Goal: Task Accomplishment & Management: Manage account settings

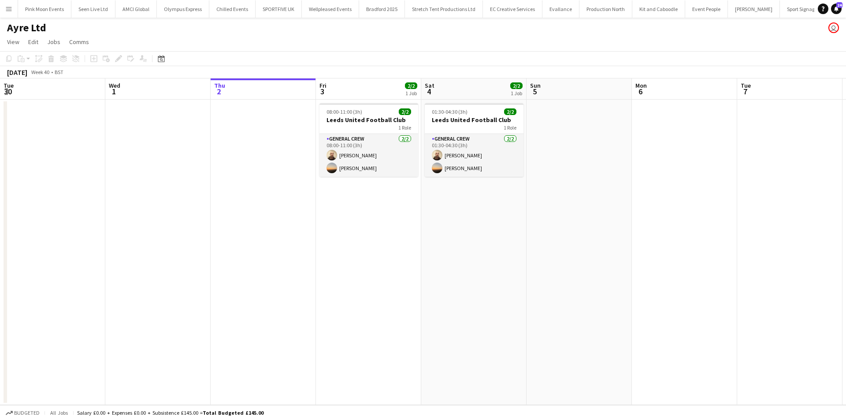
scroll to position [0, 232]
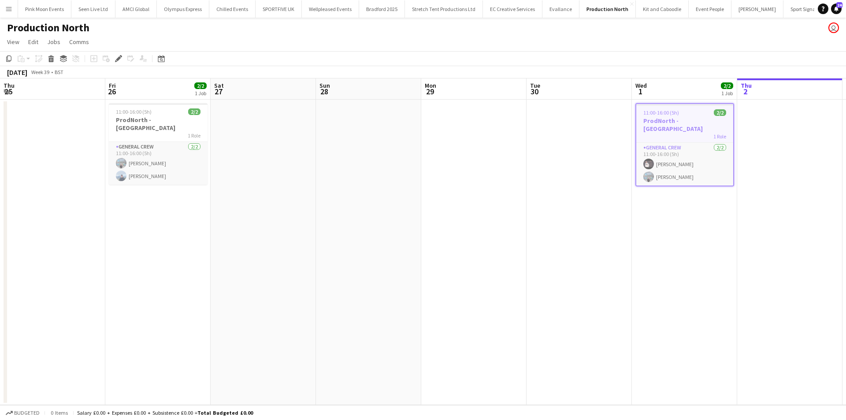
scroll to position [0, 303]
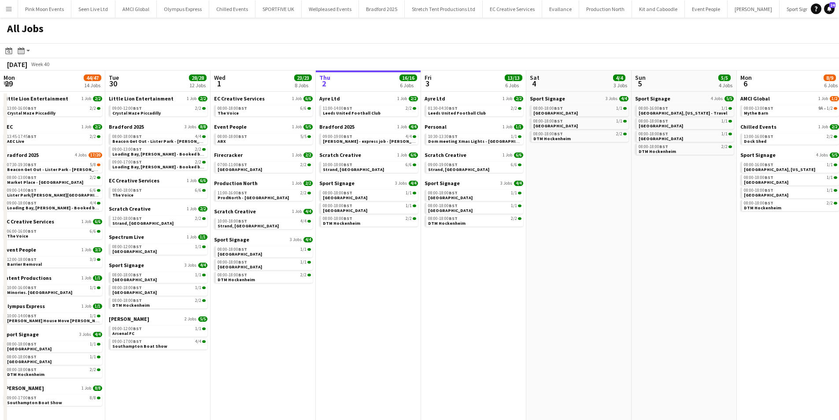
scroll to position [0, 211]
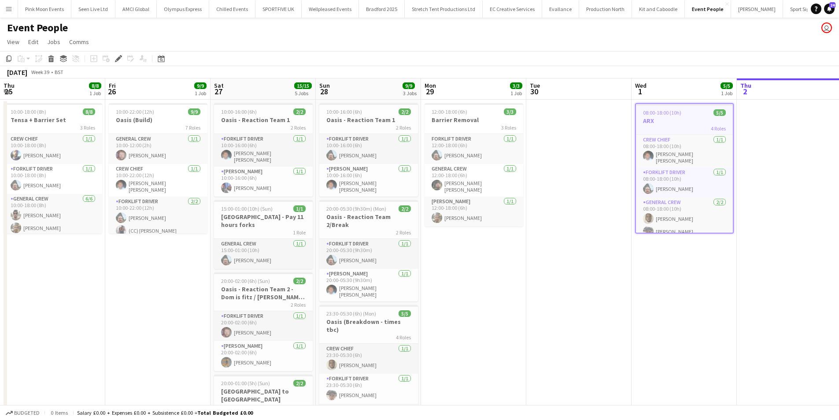
scroll to position [0, 303]
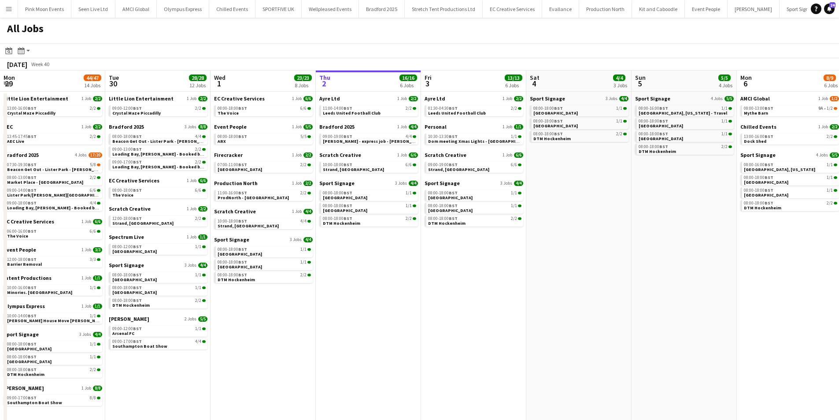
scroll to position [0, 192]
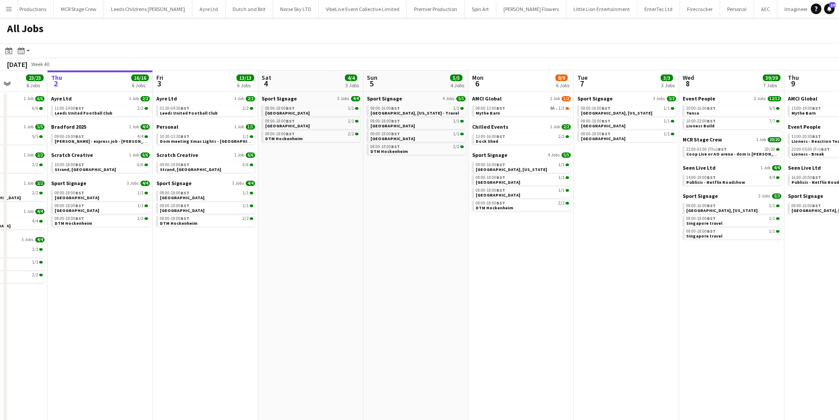
drag, startPoint x: 206, startPoint y: 339, endPoint x: 248, endPoint y: 323, distance: 45.7
click at [246, 325] on app-calendar-viewport "Mon 29 44/47 14 Jobs Tue 30 28/28 12 Jobs Wed 1 23/23 8 Jobs Thu 2 16/16 6 Jobs…" at bounding box center [419, 270] width 839 height 401
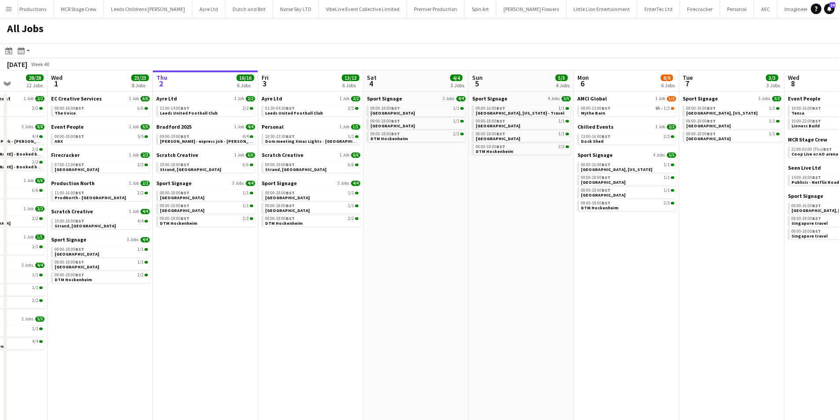
scroll to position [0, 252]
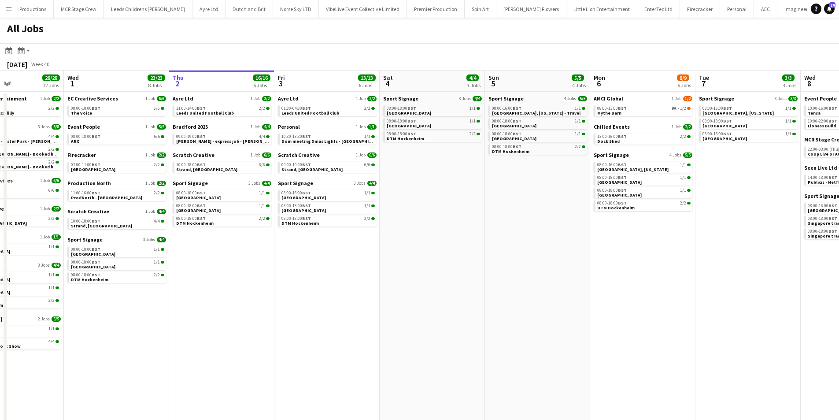
click at [113, 201] on div "Production North 1 Job 2/2 11:00-16:00 BST 2/2 ProdNorth - Elland Road" at bounding box center [116, 194] width 99 height 28
click at [116, 196] on span "ProdNorth - Elland Road" at bounding box center [106, 198] width 71 height 6
click at [121, 143] on link "08:00-18:00 BST 5/5 ARX" at bounding box center [117, 138] width 93 height 10
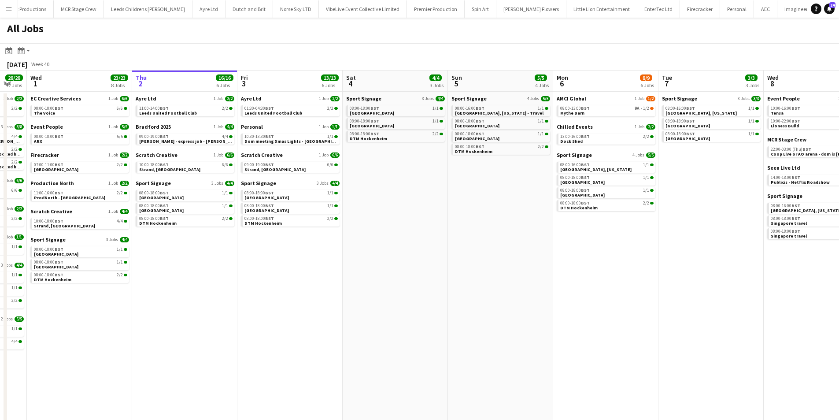
scroll to position [0, 331]
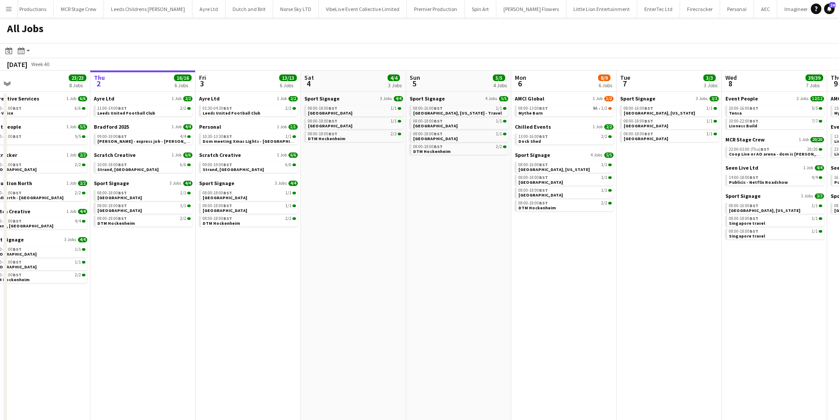
drag, startPoint x: 566, startPoint y: 255, endPoint x: 179, endPoint y: 338, distance: 396.1
click at [172, 341] on app-calendar-viewport "Sun 28 29/29 10 Jobs Mon 29 44/47 14 Jobs Tue 30 28/28 12 Jobs Wed 1 23/23 8 Jo…" at bounding box center [419, 270] width 839 height 401
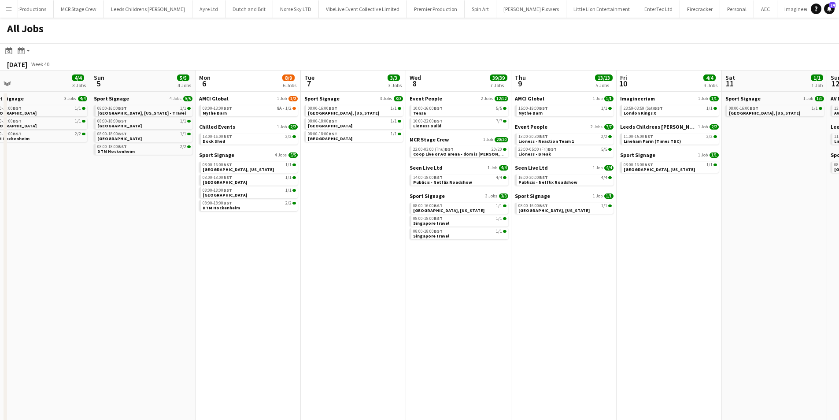
click at [453, 146] on app-calendar-brief-board "MCR Stage Crew 1 Job 20/20 22:00-03:00 (Thu) BST 20/20 Coop Live or AO arena - …" at bounding box center [459, 146] width 99 height 21
click at [454, 152] on span "Coop Live or AO arena - dom is [PERSON_NAME]" at bounding box center [463, 154] width 100 height 6
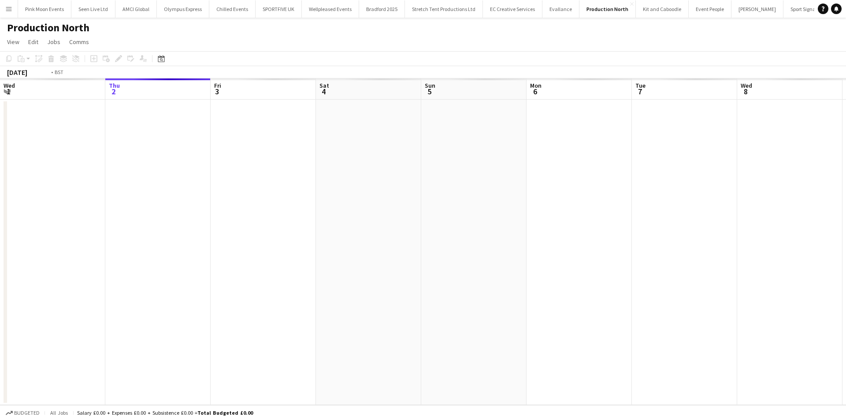
scroll to position [0, 303]
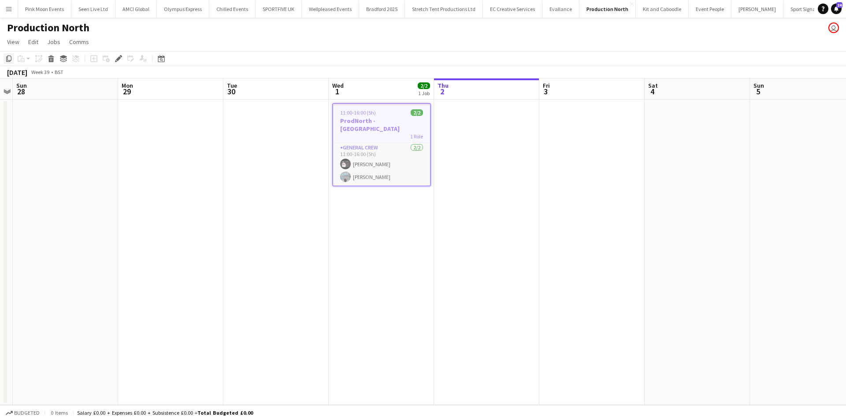
click at [11, 57] on icon at bounding box center [8, 59] width 5 height 6
click at [577, 150] on app-date-cell at bounding box center [591, 252] width 105 height 305
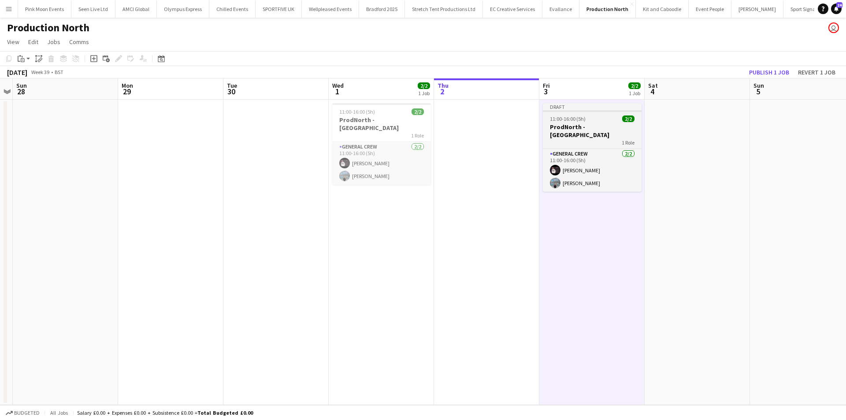
click at [589, 126] on h3 "ProdNorth - Elland Road" at bounding box center [592, 131] width 99 height 16
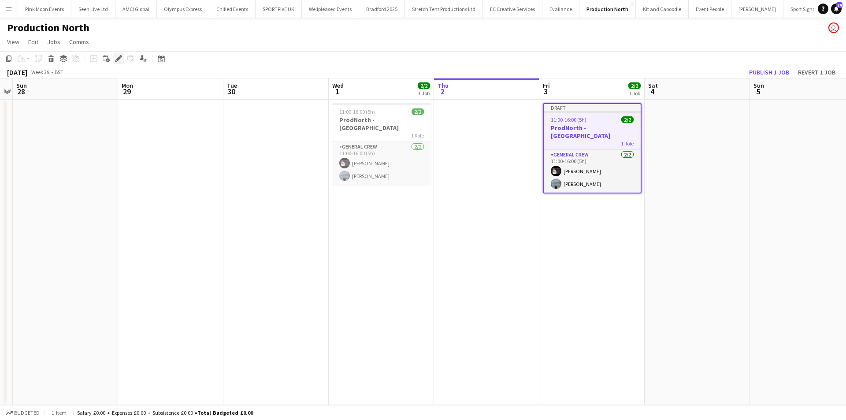
click at [118, 59] on icon at bounding box center [118, 58] width 5 height 5
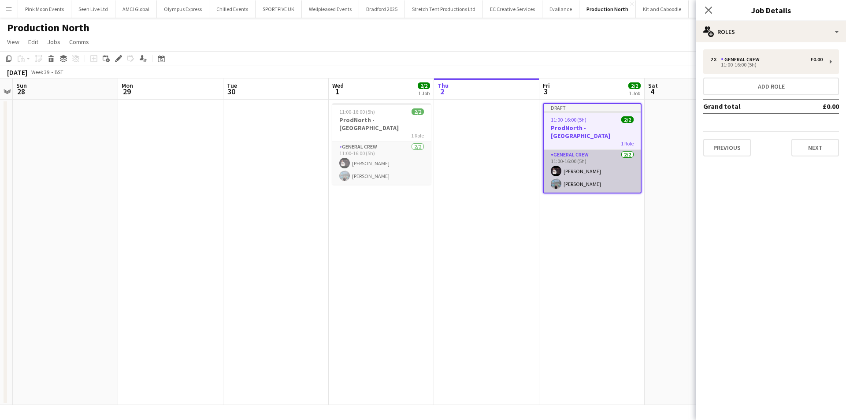
click at [575, 169] on app-card-role "General Crew 2/2 11:00-16:00 (5h) Antonio Aiken Jairo Castro" at bounding box center [592, 171] width 97 height 43
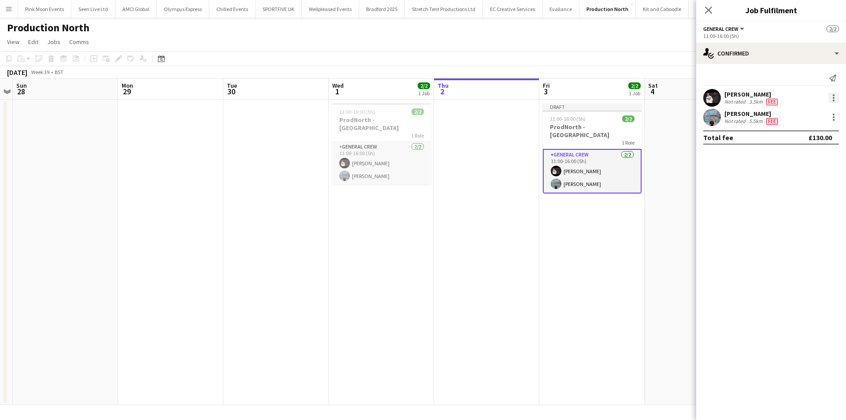
click at [838, 97] on div at bounding box center [833, 98] width 11 height 11
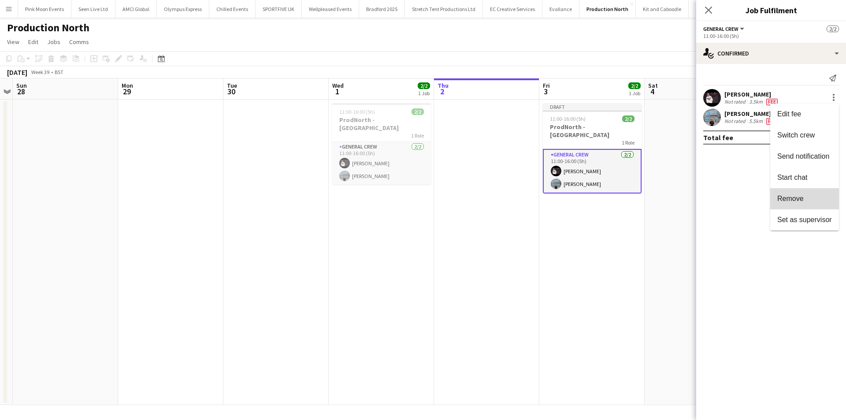
click at [808, 199] on span "Remove" at bounding box center [804, 199] width 55 height 8
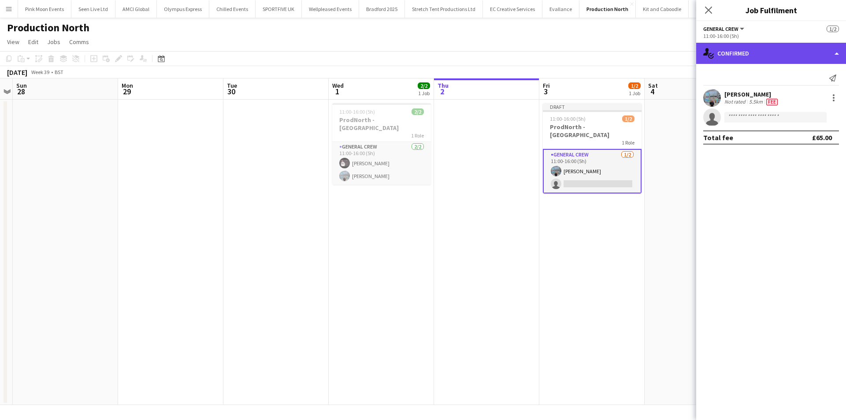
click at [748, 61] on div "single-neutral-actions-check-2 Confirmed" at bounding box center [771, 53] width 150 height 21
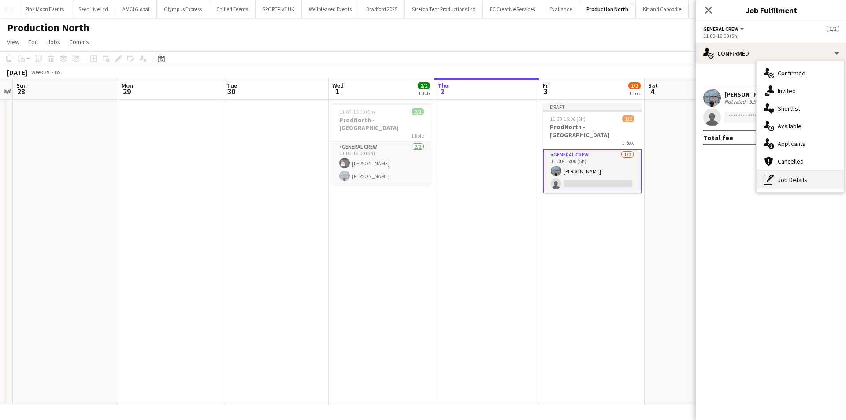
click at [784, 177] on div "pen-write Job Details" at bounding box center [799, 180] width 87 height 18
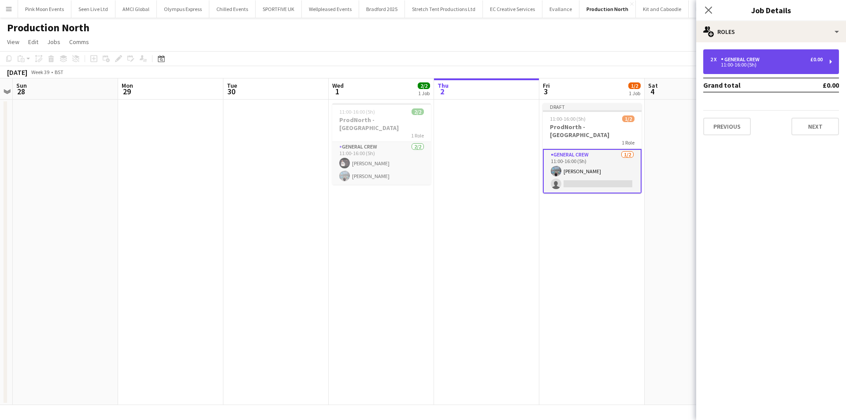
click at [760, 70] on div "2 x General Crew £0.00 11:00-16:00 (5h)" at bounding box center [771, 61] width 136 height 25
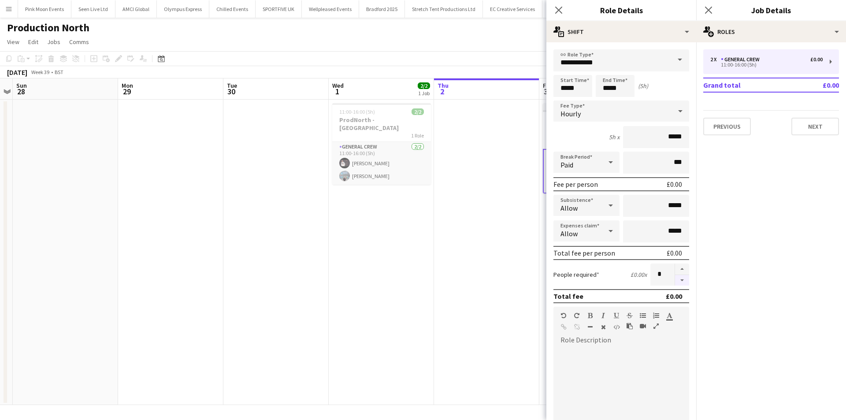
click at [678, 283] on button "button" at bounding box center [682, 280] width 14 height 11
type input "*"
click at [554, 12] on app-icon "Close pop-in" at bounding box center [558, 10] width 13 height 13
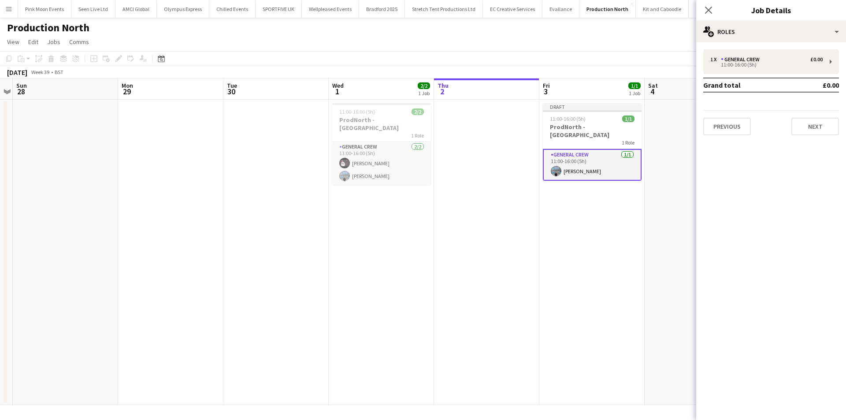
click at [705, 16] on div "Close pop-in" at bounding box center [708, 10] width 25 height 20
click at [707, 9] on icon at bounding box center [708, 10] width 8 height 8
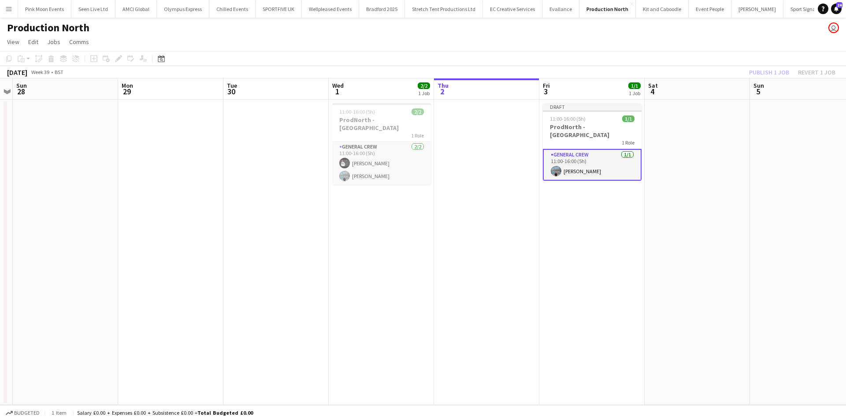
click at [777, 74] on div "Publish 1 job Revert 1 job" at bounding box center [791, 72] width 107 height 11
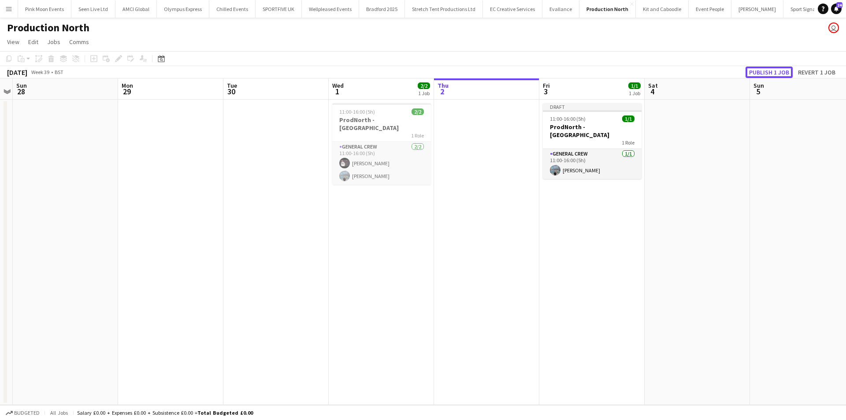
click at [777, 74] on button "Publish 1 job" at bounding box center [768, 72] width 47 height 11
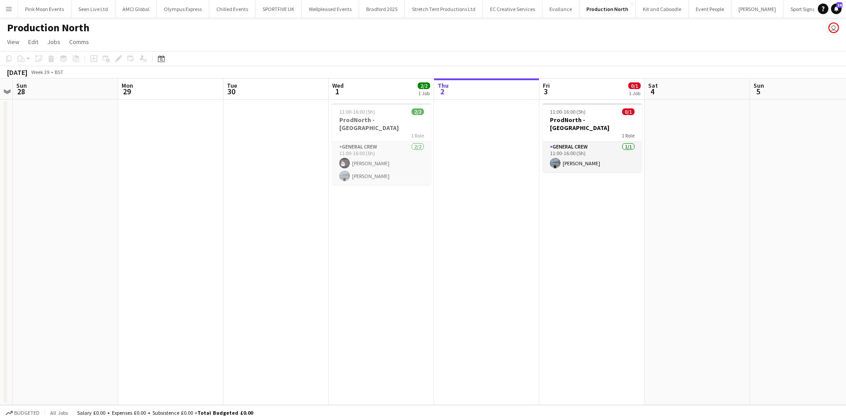
click at [34, 181] on app-date-cell at bounding box center [65, 252] width 105 height 305
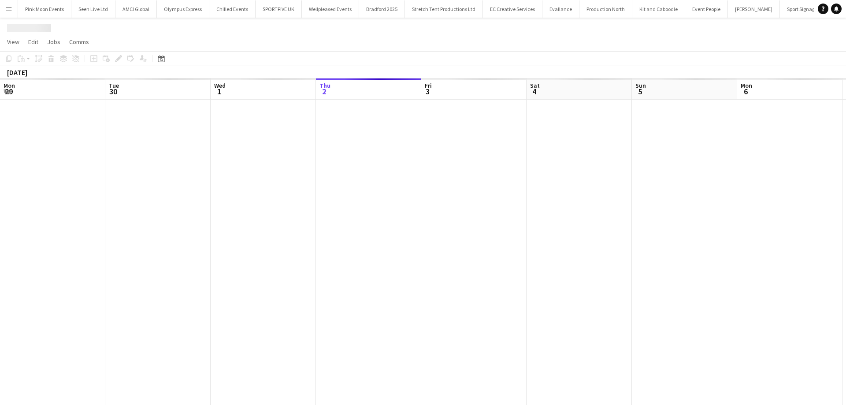
scroll to position [0, 303]
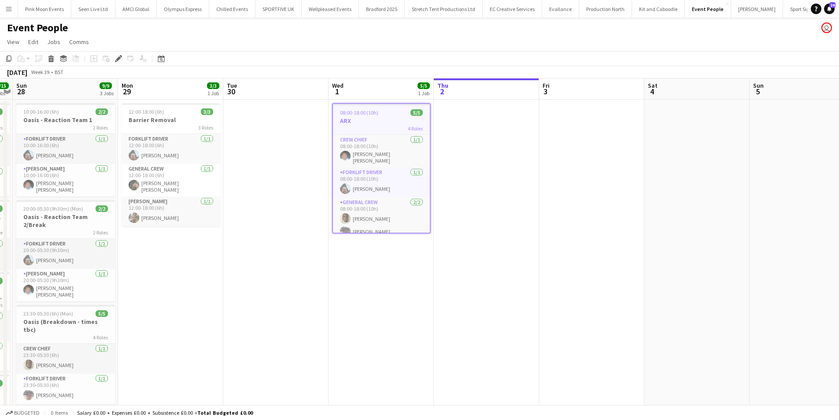
click at [572, 166] on app-date-cell at bounding box center [591, 358] width 105 height 516
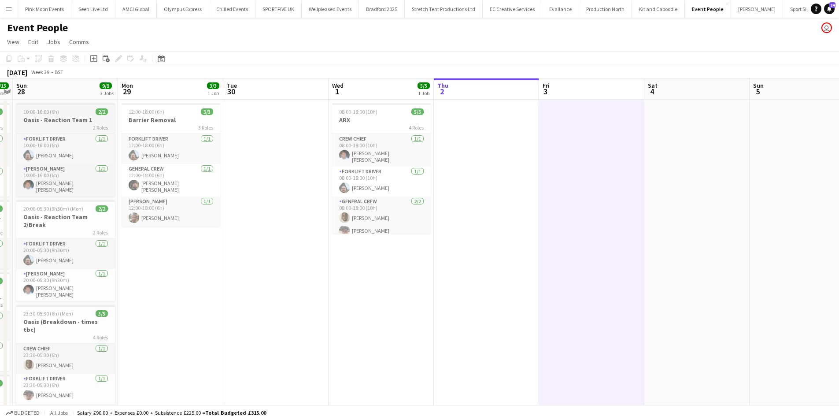
click at [70, 126] on div "2 Roles" at bounding box center [65, 127] width 99 height 7
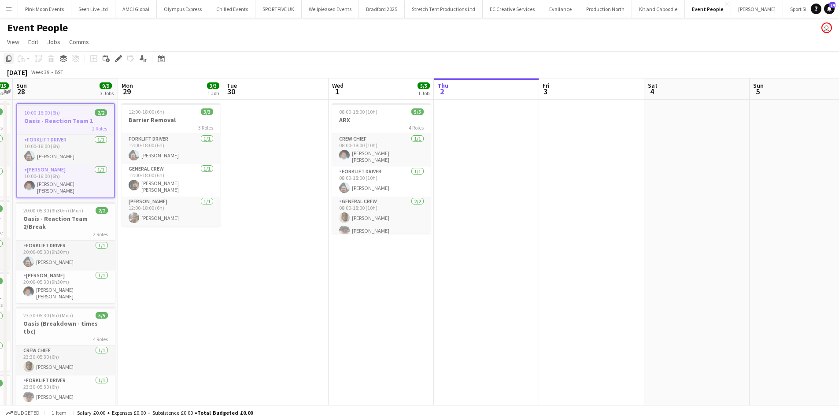
click at [11, 55] on div "Copy" at bounding box center [9, 58] width 11 height 11
click at [598, 139] on app-date-cell at bounding box center [591, 358] width 105 height 516
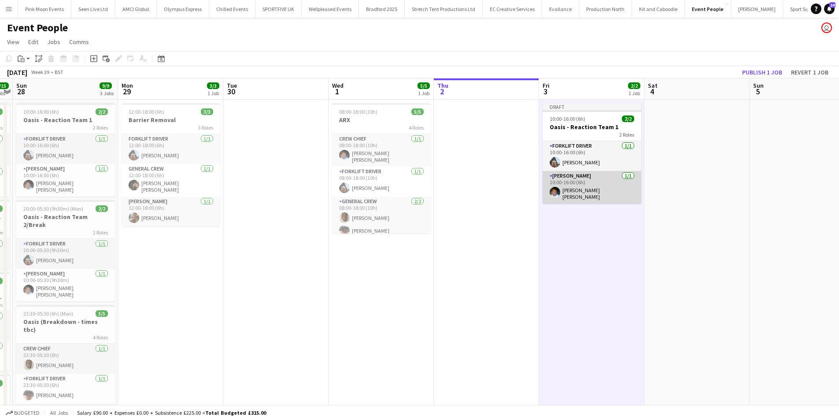
click at [567, 193] on app-card-role "Van Driver [DATE] 10:00-16:00 (6h) [PERSON_NAME] [PERSON_NAME]" at bounding box center [592, 187] width 99 height 33
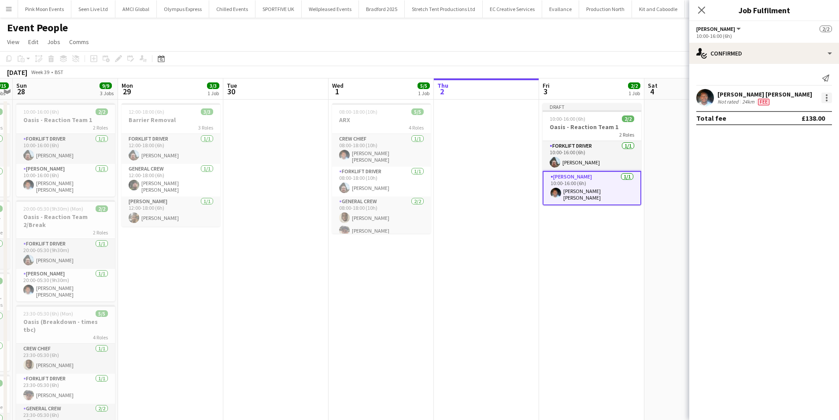
click at [831, 96] on div at bounding box center [827, 98] width 11 height 11
click at [775, 200] on span "Remove" at bounding box center [783, 198] width 26 height 7
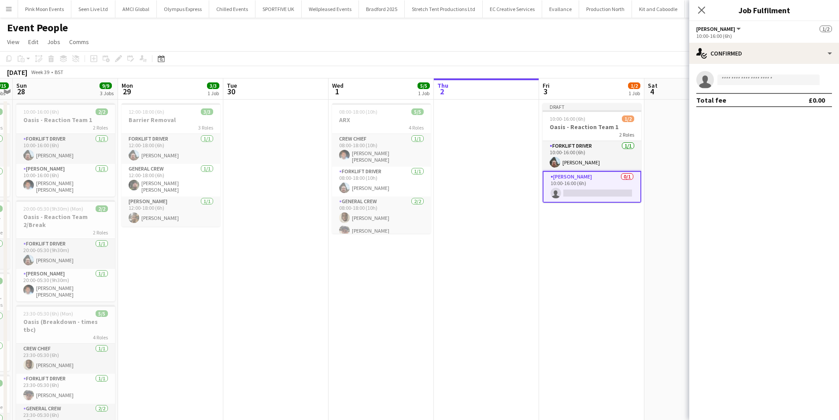
click at [613, 194] on app-card-role "Van Driver 0/1 10:00-16:00 (6h) single-neutral-actions" at bounding box center [592, 187] width 99 height 32
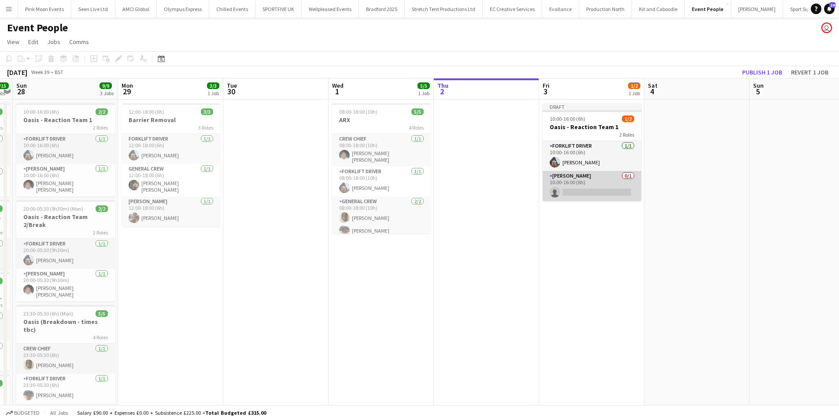
click at [609, 193] on app-card-role "Van Driver 0/1 10:00-16:00 (6h) single-neutral-actions" at bounding box center [592, 186] width 99 height 30
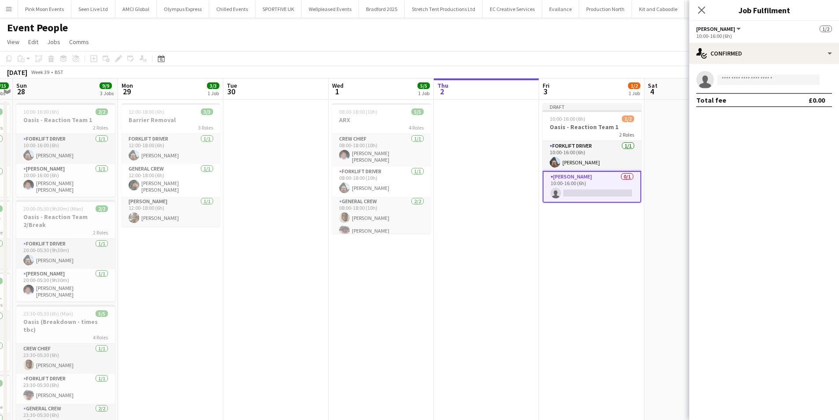
click at [610, 194] on app-card-role "Van Driver 0/1 10:00-16:00 (6h) single-neutral-actions" at bounding box center [592, 187] width 99 height 32
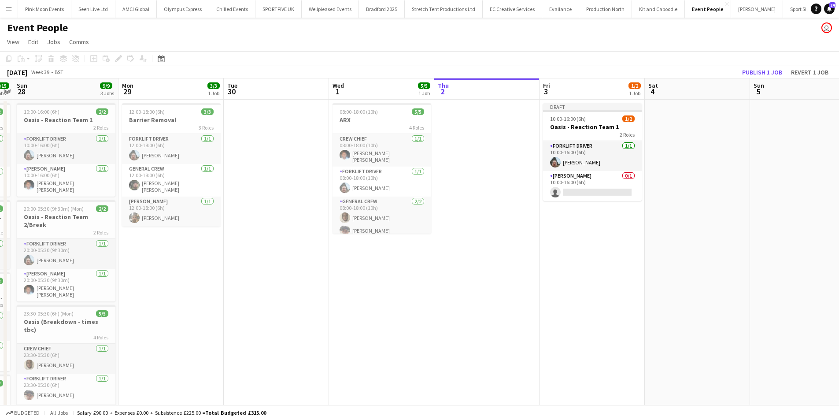
click at [601, 175] on app-calendar-viewport "Thu 25 8/8 1 Job Fri 26 9/9 1 Job Sat 27 15/15 5 Jobs Sun 28 9/9 3 Jobs Mon 29 …" at bounding box center [419, 346] width 839 height 537
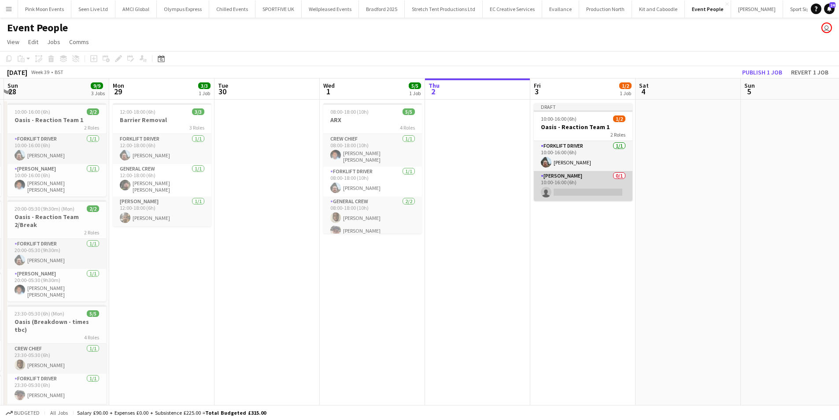
click at [603, 196] on app-card-role "Van Driver 0/1 10:00-16:00 (6h) single-neutral-actions" at bounding box center [583, 186] width 99 height 30
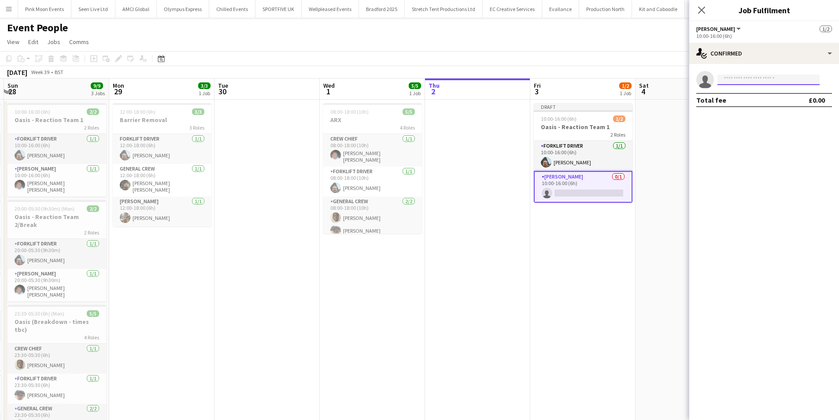
click at [730, 85] on input at bounding box center [769, 79] width 102 height 11
type input "***"
click at [744, 99] on span "edvardasdraskinis@gmail.com" at bounding box center [769, 99] width 88 height 7
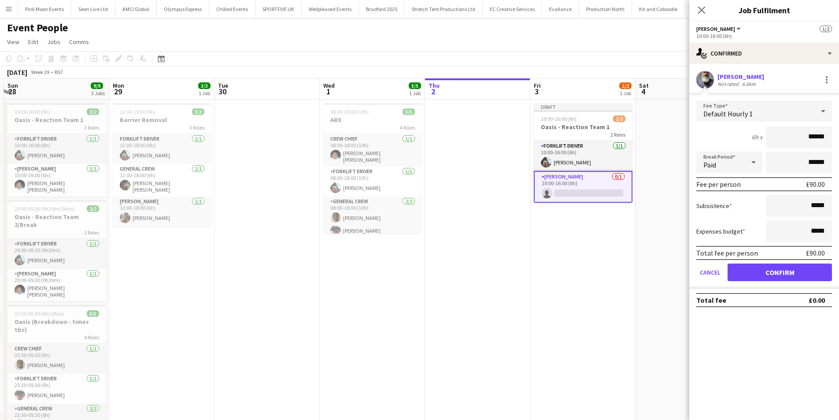
drag, startPoint x: 789, startPoint y: 137, endPoint x: 845, endPoint y: 137, distance: 56.4
click at [839, 137] on html "Menu Boards Boards Boards All jobs Status Workforce Workforce My Workforce Recr…" at bounding box center [419, 315] width 839 height 630
type input "***"
click at [789, 266] on button "Confirm" at bounding box center [780, 272] width 104 height 18
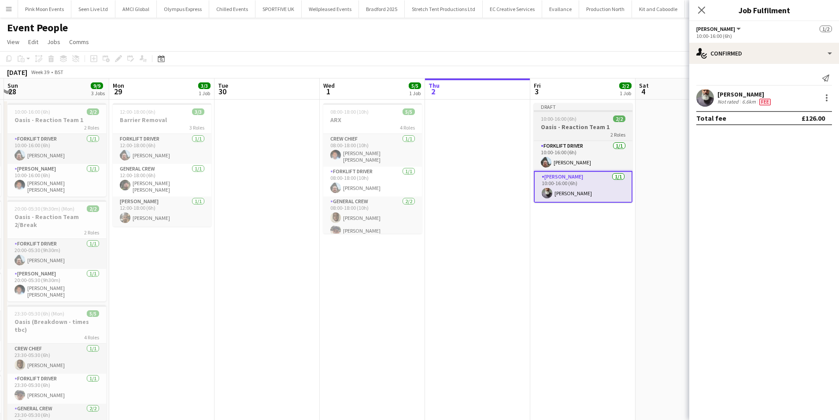
click at [570, 123] on h3 "Oasis - Reaction Team 1" at bounding box center [583, 127] width 99 height 8
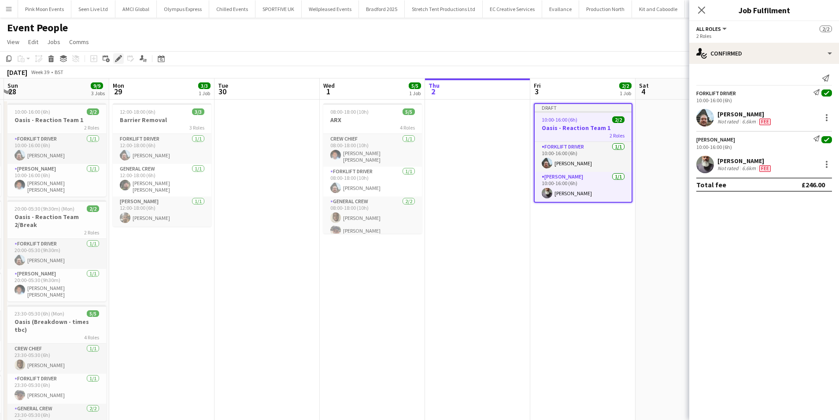
click at [115, 59] on icon "Edit" at bounding box center [118, 58] width 7 height 7
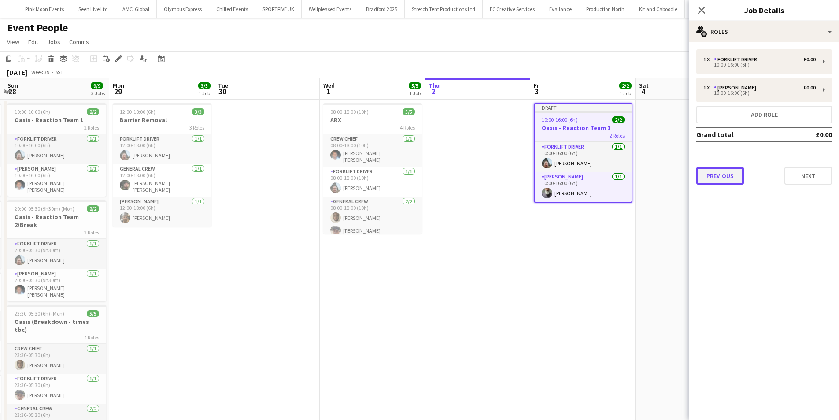
click at [722, 175] on button "Previous" at bounding box center [720, 176] width 48 height 18
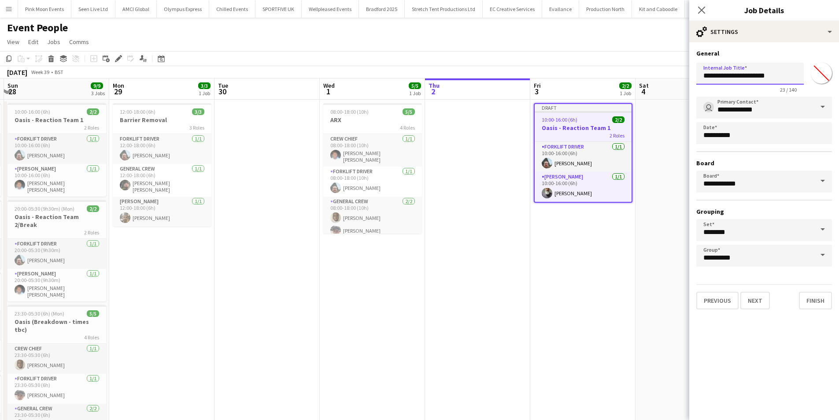
drag, startPoint x: 781, startPoint y: 78, endPoint x: 590, endPoint y: 82, distance: 190.8
click at [590, 82] on body "Menu Boards Boards Boards All jobs Status Workforce Workforce My Workforce Recr…" at bounding box center [419, 315] width 839 height 630
type input "*******"
click at [756, 294] on button "Next" at bounding box center [755, 301] width 30 height 18
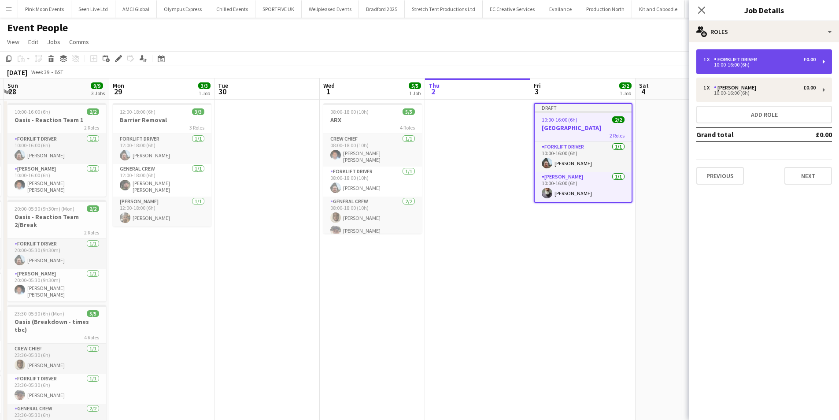
click at [726, 69] on div "1 x Forklift Driver £0.00 10:00-16:00 (6h)" at bounding box center [764, 61] width 136 height 25
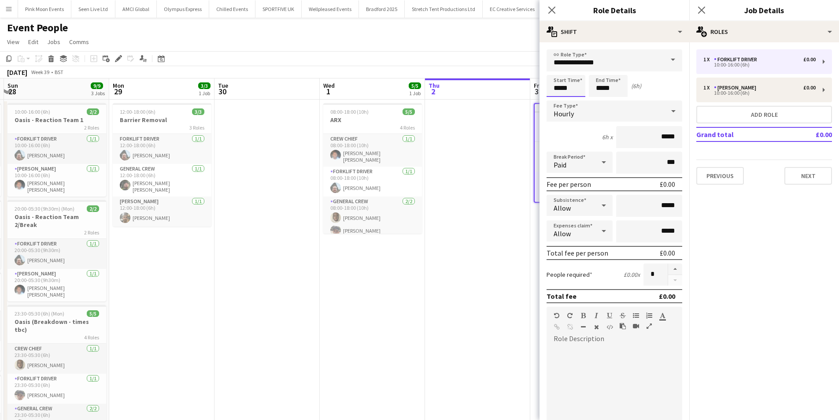
click at [565, 88] on input "*****" at bounding box center [566, 86] width 39 height 22
click at [558, 100] on div at bounding box center [557, 101] width 18 height 9
type input "*****"
click at [558, 100] on div at bounding box center [557, 101] width 18 height 9
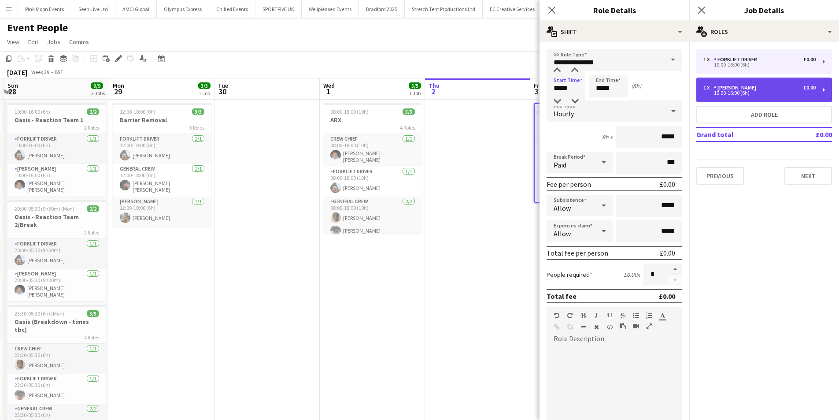
click at [731, 94] on div "10:00-16:00 (6h)" at bounding box center [759, 93] width 112 height 4
type input "**********"
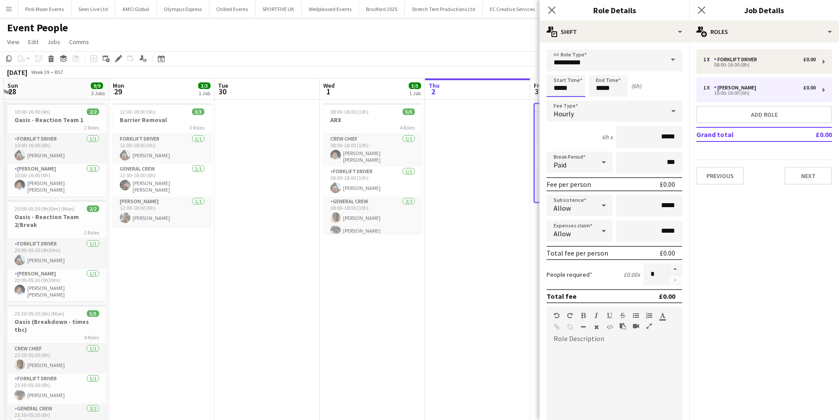
click at [573, 89] on input "*****" at bounding box center [566, 86] width 39 height 22
click at [562, 98] on div at bounding box center [557, 101] width 18 height 9
type input "*****"
click at [562, 98] on div at bounding box center [557, 101] width 18 height 9
click at [552, 8] on icon "Close pop-in" at bounding box center [552, 10] width 8 height 8
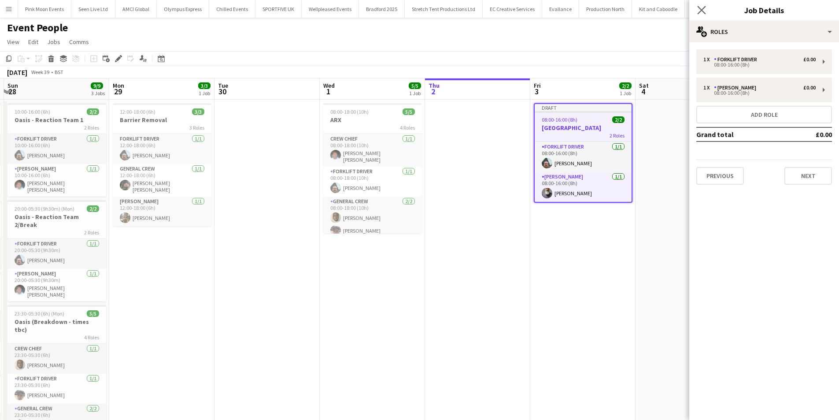
click at [696, 9] on app-icon "Close pop-in" at bounding box center [702, 10] width 13 height 13
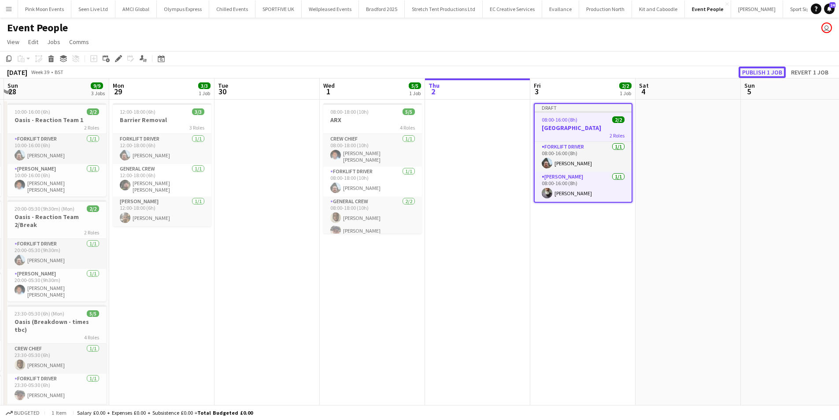
click at [769, 70] on button "Publish 1 job" at bounding box center [762, 72] width 47 height 11
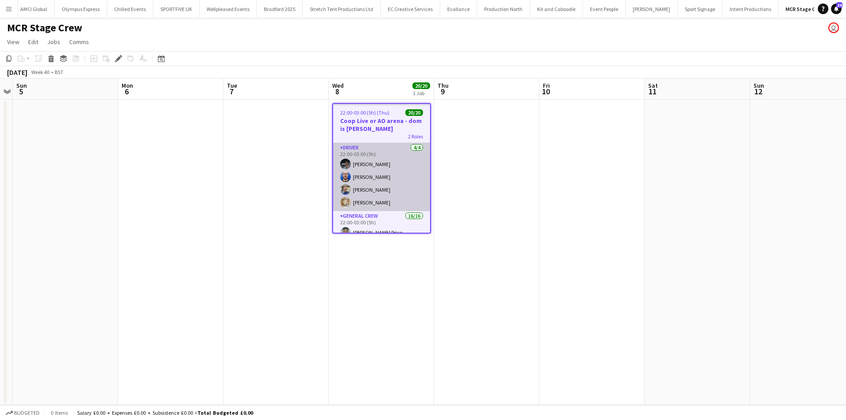
click at [386, 185] on app-card-role "Driver 4/4 22:00-03:00 (5h) Benn Dyer Thomas Barker Sullivan Elliott Charlie Ma…" at bounding box center [381, 177] width 97 height 68
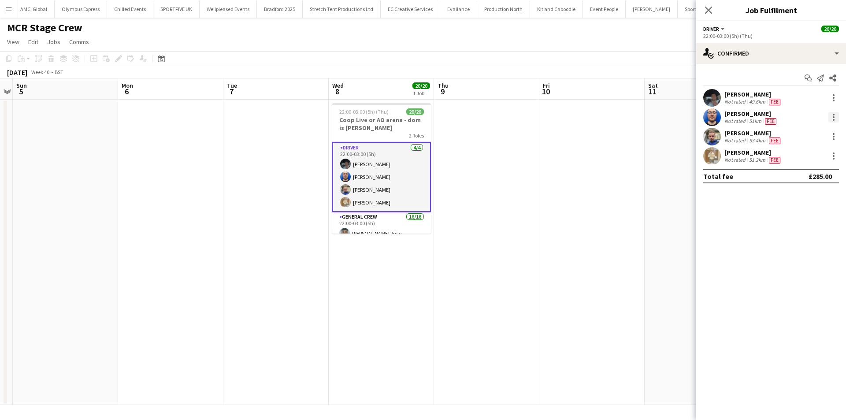
click at [832, 116] on div at bounding box center [833, 117] width 11 height 11
click at [817, 218] on span "Remove" at bounding box center [804, 218] width 55 height 8
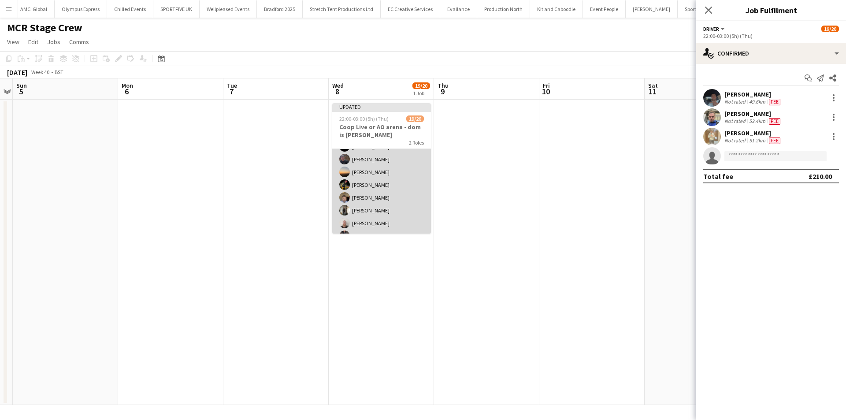
click at [381, 184] on app-card-role "General Crew 16/16 22:00-03:00 (5h) Samuel Newell Price Antonio Aiken Jason Maw…" at bounding box center [381, 199] width 99 height 224
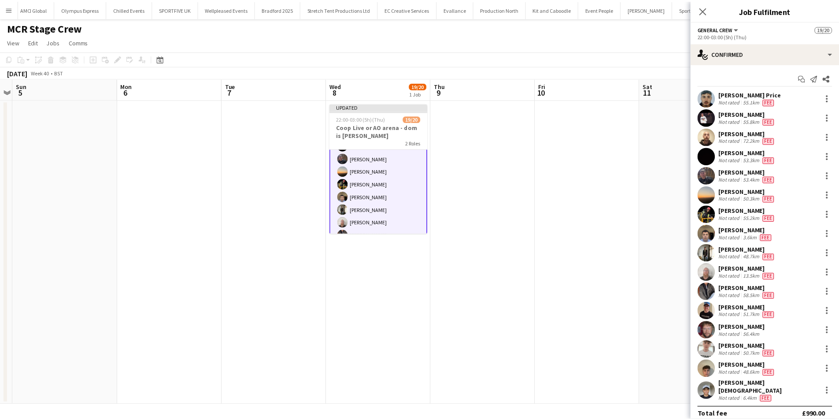
scroll to position [131, 0]
click at [828, 212] on div at bounding box center [833, 214] width 11 height 11
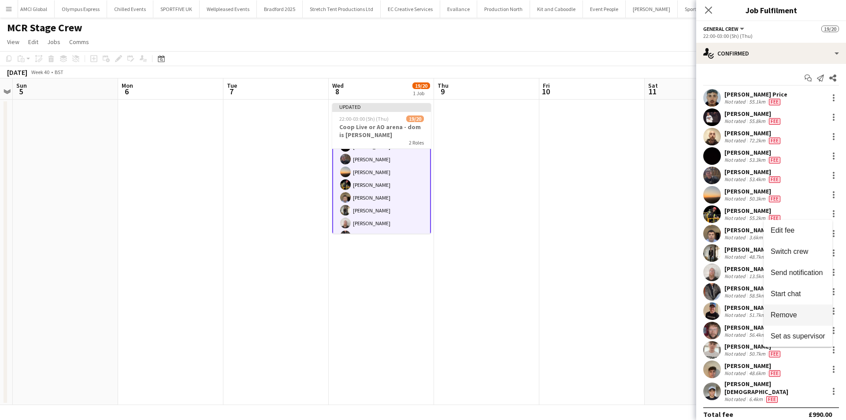
click at [800, 310] on button "Remove" at bounding box center [797, 314] width 69 height 21
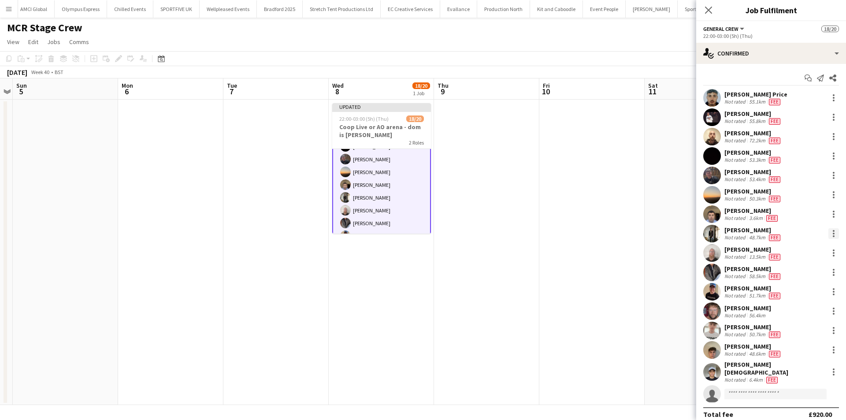
click at [833, 233] on div at bounding box center [834, 234] width 2 height 2
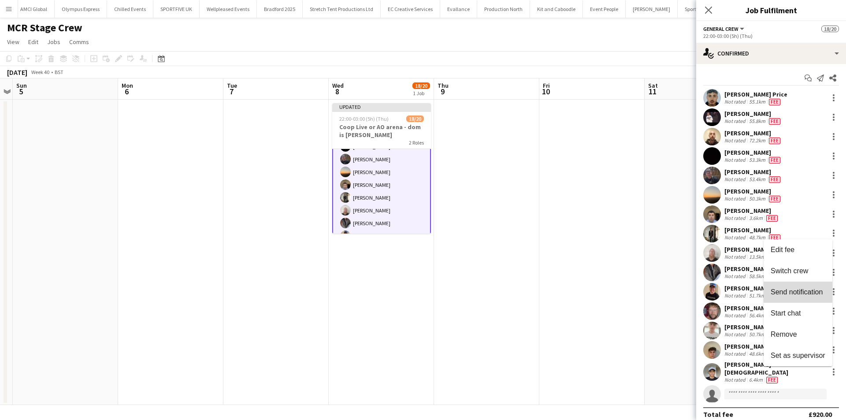
click at [800, 283] on button "Send notification" at bounding box center [797, 291] width 69 height 21
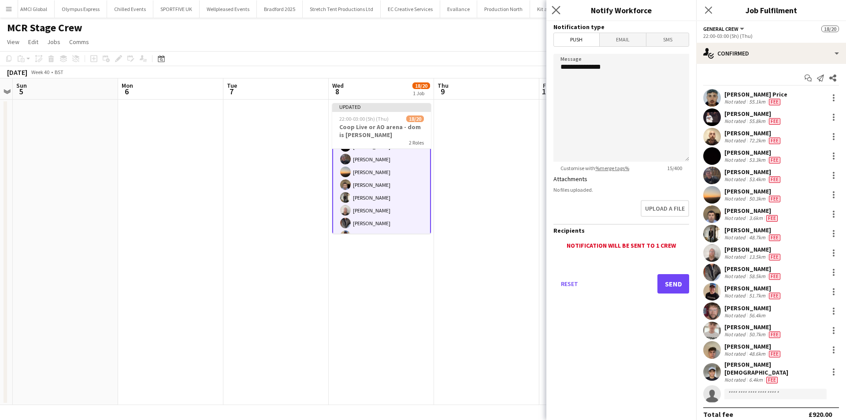
click at [561, 10] on app-icon "Close pop-in" at bounding box center [556, 10] width 13 height 13
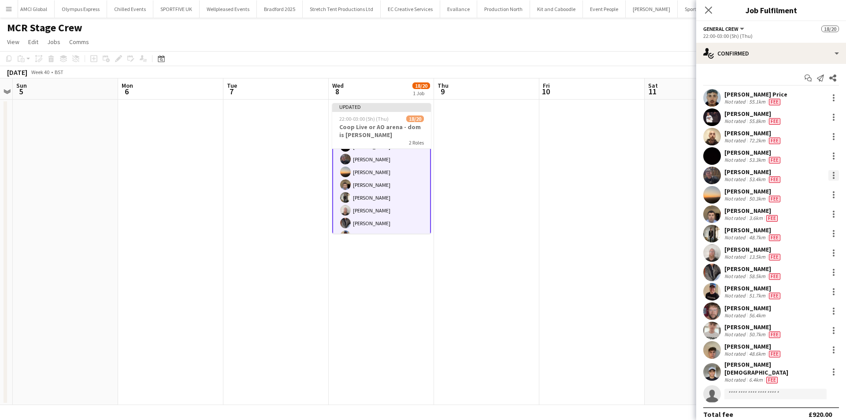
click at [831, 179] on div at bounding box center [833, 175] width 11 height 11
click at [800, 214] on span "Switch crew" at bounding box center [788, 212] width 37 height 7
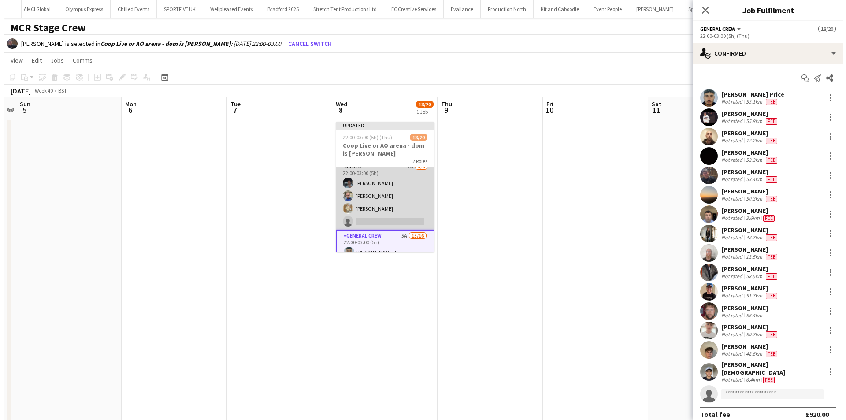
scroll to position [0, 0]
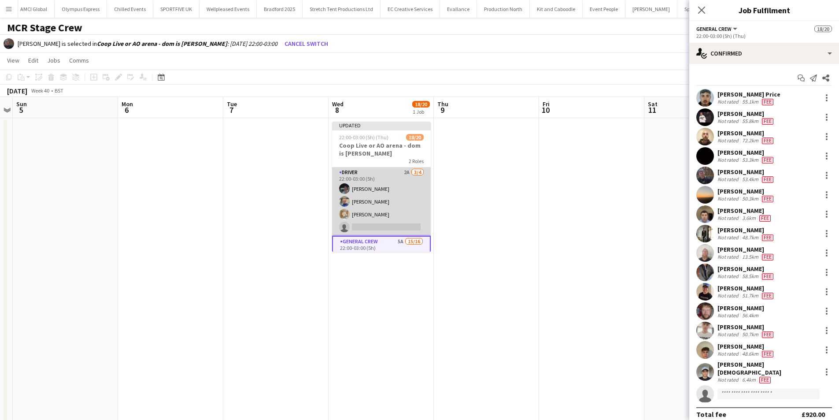
click at [399, 221] on app-card-role "Driver 2A 3/4 22:00-03:00 (5h) Benn Dyer Sullivan Elliott Charlie Mason single-…" at bounding box center [381, 201] width 99 height 68
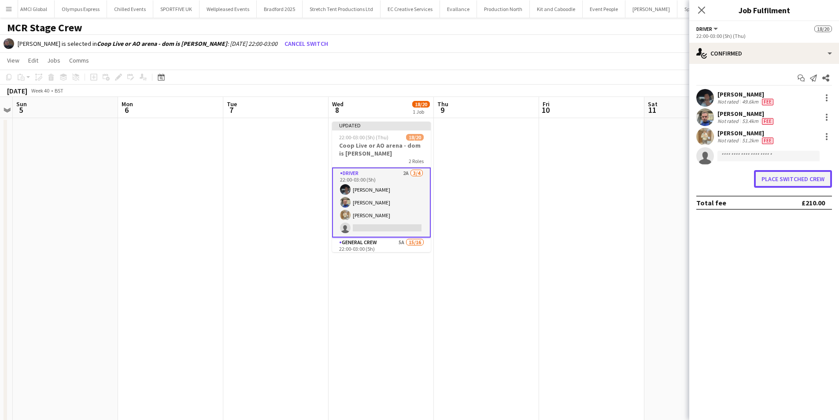
click at [807, 173] on button "Place switched crew" at bounding box center [793, 179] width 78 height 18
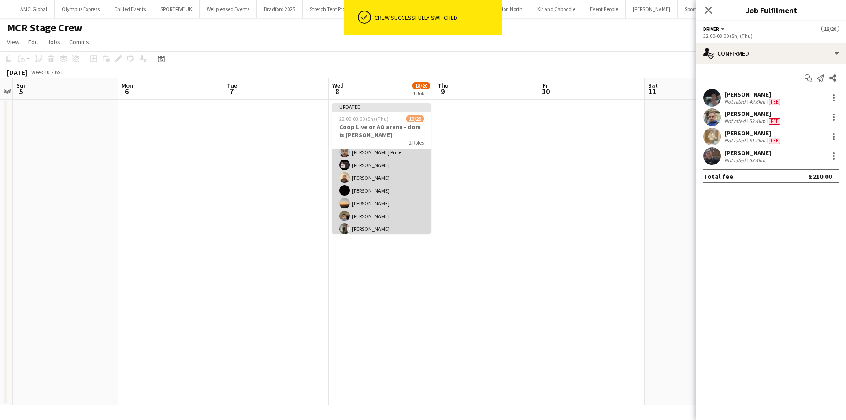
click at [362, 207] on app-card-role "General Crew 5A 14/16 22:00-03:00 (5h) Samuel Newell Price Antonio Aiken Jason …" at bounding box center [381, 243] width 99 height 224
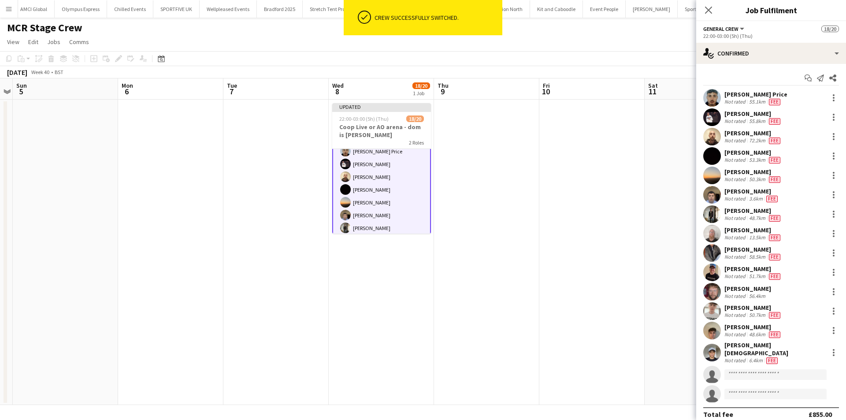
scroll to position [87, 0]
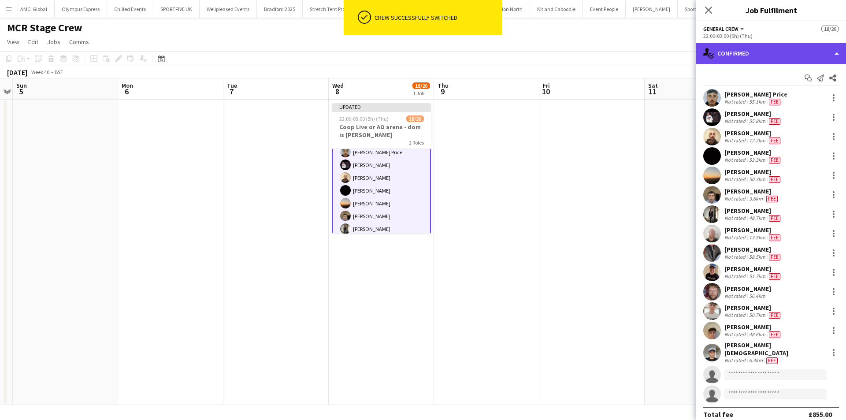
click at [795, 49] on div "single-neutral-actions-check-2 Confirmed" at bounding box center [771, 53] width 150 height 21
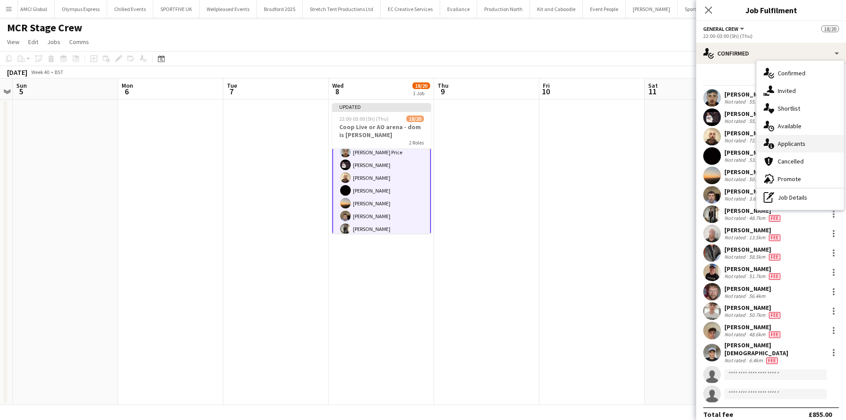
click at [808, 144] on div "single-neutral-actions-information Applicants" at bounding box center [799, 144] width 87 height 18
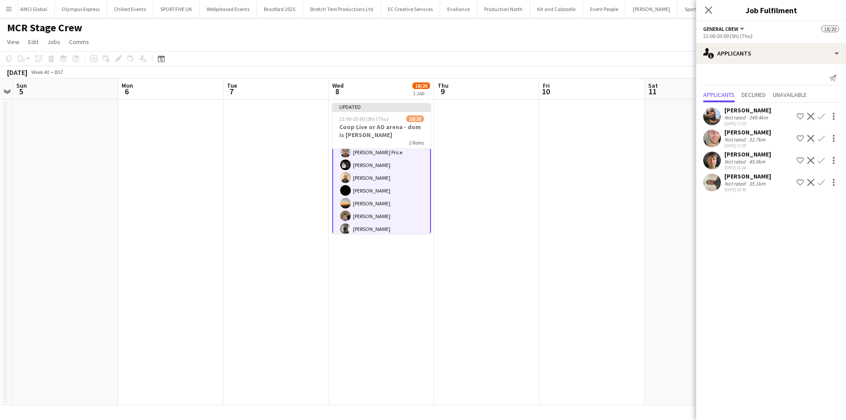
click at [818, 160] on app-icon "Confirm" at bounding box center [821, 160] width 7 height 7
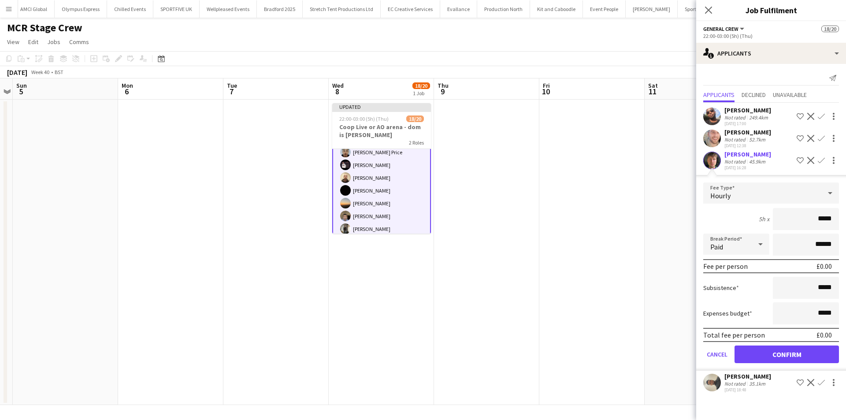
drag, startPoint x: 806, startPoint y: 217, endPoint x: 845, endPoint y: 219, distance: 39.7
click at [845, 219] on form "Fee Type Hourly 5h x ***** Break Period Paid ****** Fee per person £0.00 Subsis…" at bounding box center [771, 276] width 150 height 188
type input "***"
click at [789, 353] on button "Confirm" at bounding box center [786, 354] width 104 height 18
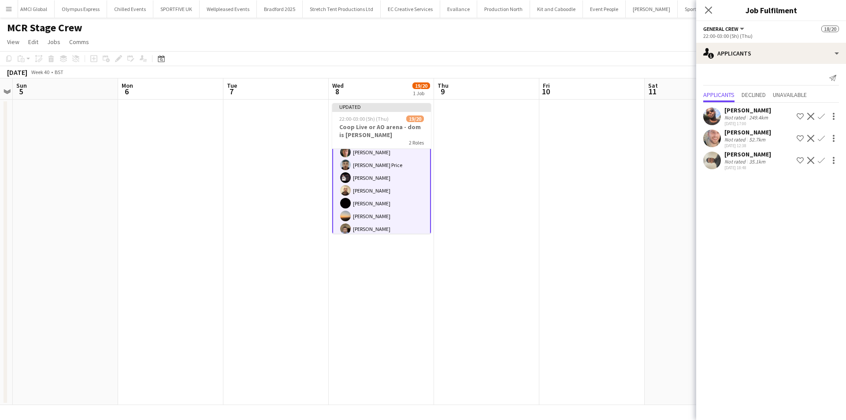
click at [819, 161] on app-icon "Confirm" at bounding box center [821, 160] width 7 height 7
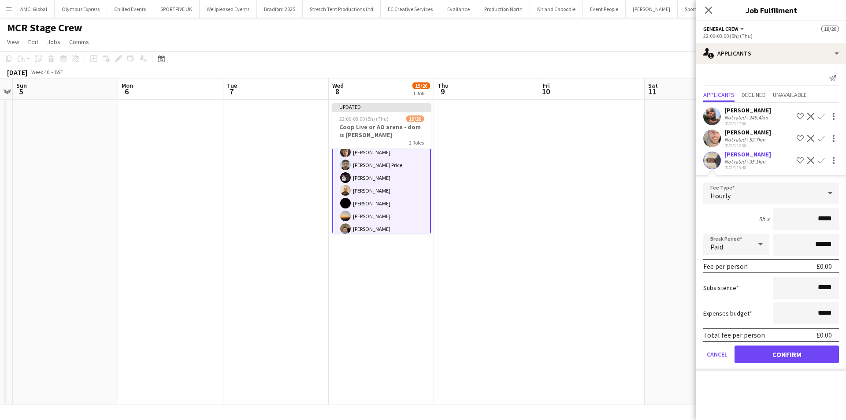
drag, startPoint x: 816, startPoint y: 225, endPoint x: 845, endPoint y: 218, distance: 30.2
click at [845, 218] on form "Fee Type Hourly 5h x ***** Break Period Paid ****** Fee per person £0.00 Subsis…" at bounding box center [771, 276] width 150 height 188
type input "***"
click at [784, 356] on button "Confirm" at bounding box center [786, 354] width 104 height 18
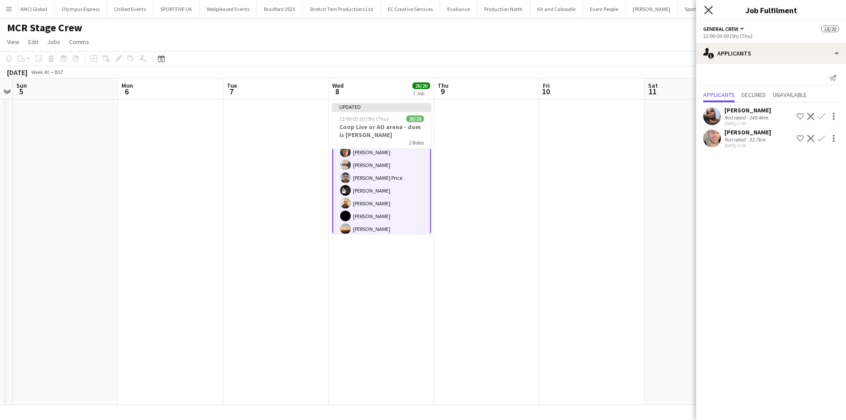
click at [709, 9] on icon at bounding box center [708, 10] width 8 height 8
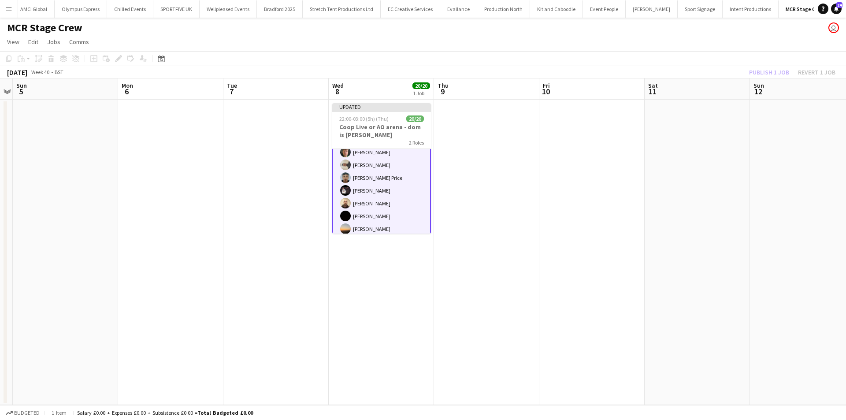
click at [758, 70] on div "Publish 1 job Revert 1 job" at bounding box center [791, 72] width 107 height 11
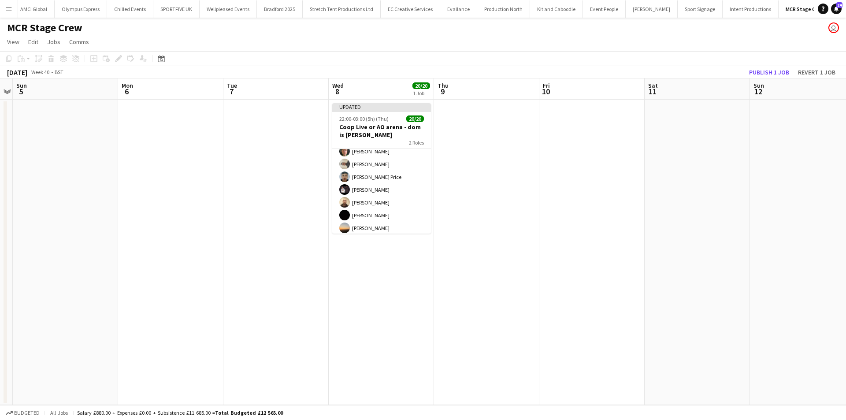
scroll to position [86, 0]
click at [758, 70] on button "Publish 1 job" at bounding box center [768, 72] width 47 height 11
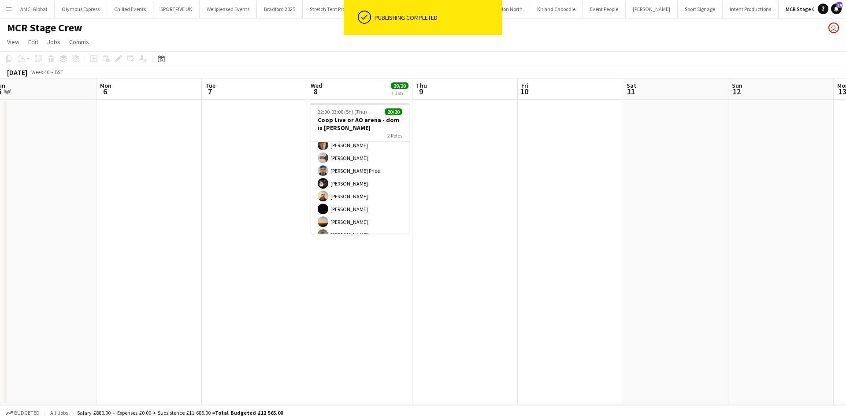
scroll to position [0, 371]
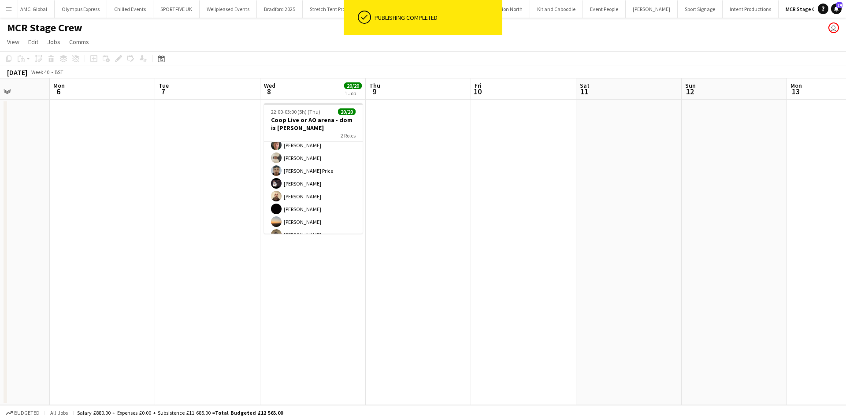
drag, startPoint x: 403, startPoint y: 231, endPoint x: 334, endPoint y: 174, distance: 88.8
click at [334, 174] on app-calendar-viewport "Thu 2 Fri 3 Sat 4 Sun 5 Mon 6 Tue 7 Wed 8 20/20 1 Job Thu 9 Fri 10 Sat 11 Sun 1…" at bounding box center [423, 241] width 846 height 326
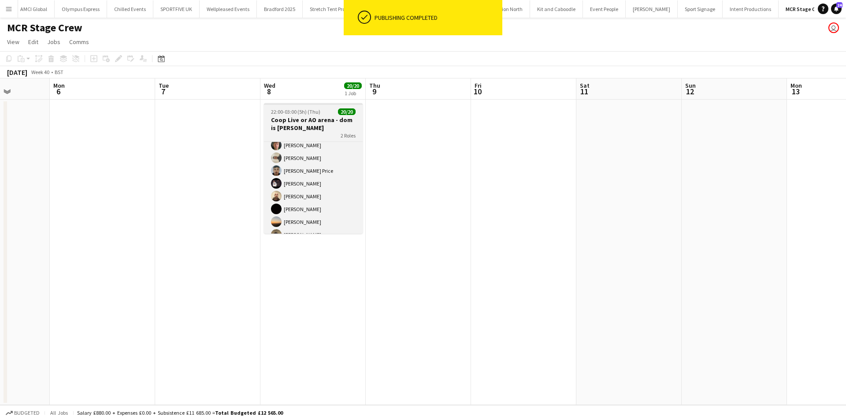
click at [310, 136] on div "2 Roles" at bounding box center [313, 135] width 99 height 7
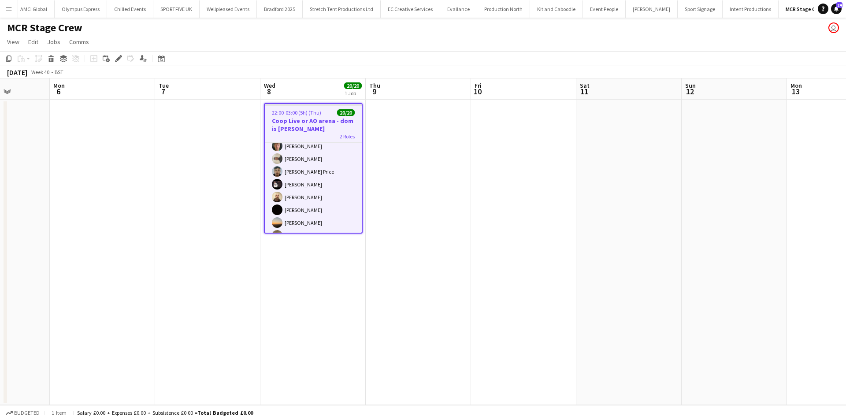
drag, startPoint x: 275, startPoint y: 117, endPoint x: 118, endPoint y: 119, distance: 157.7
click at [118, 119] on app-date-cell at bounding box center [102, 252] width 105 height 305
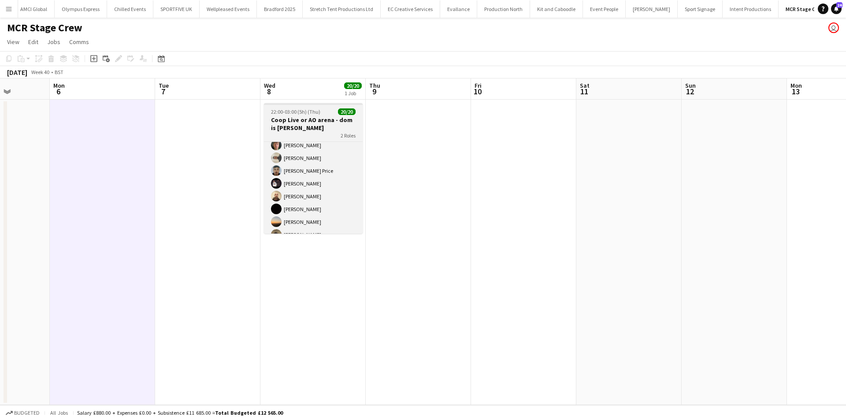
click at [307, 121] on h3 "Coop Live or AO arena - dom is connor" at bounding box center [313, 124] width 99 height 16
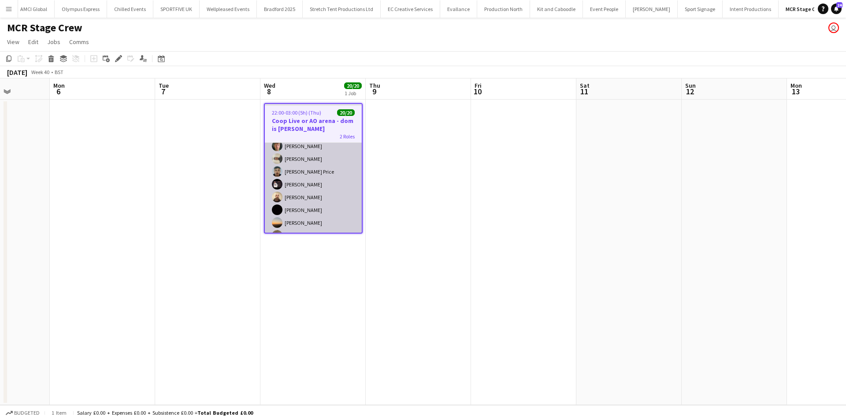
click at [308, 173] on app-card-role "General Crew 16/16 22:00-03:00 (5h) Harry Walkden Stefano rowe Samuel Newell Pr…" at bounding box center [313, 237] width 97 height 224
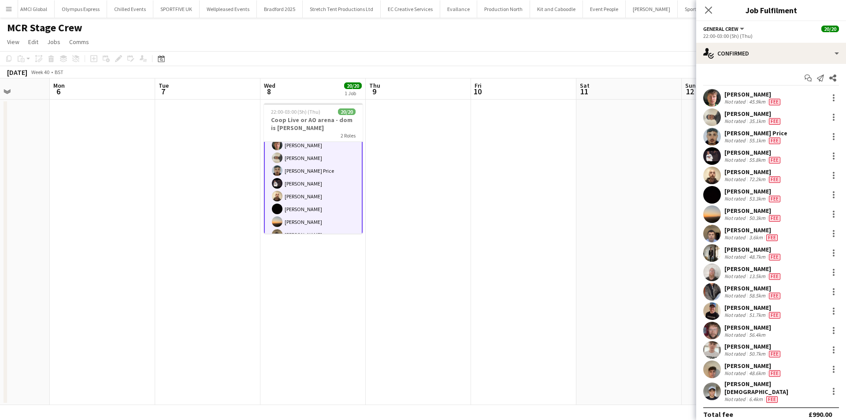
scroll to position [3, 0]
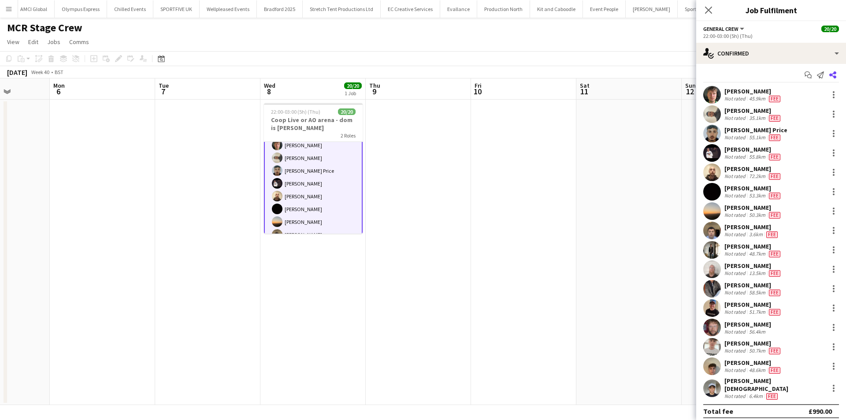
click at [829, 74] on icon at bounding box center [832, 74] width 7 height 7
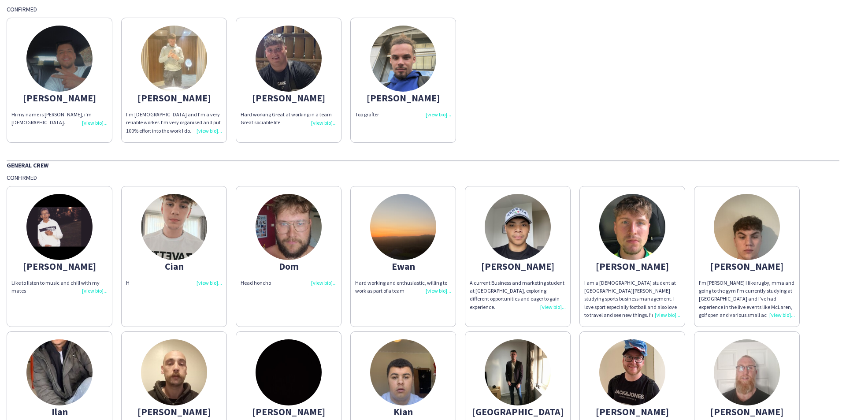
scroll to position [25, 0]
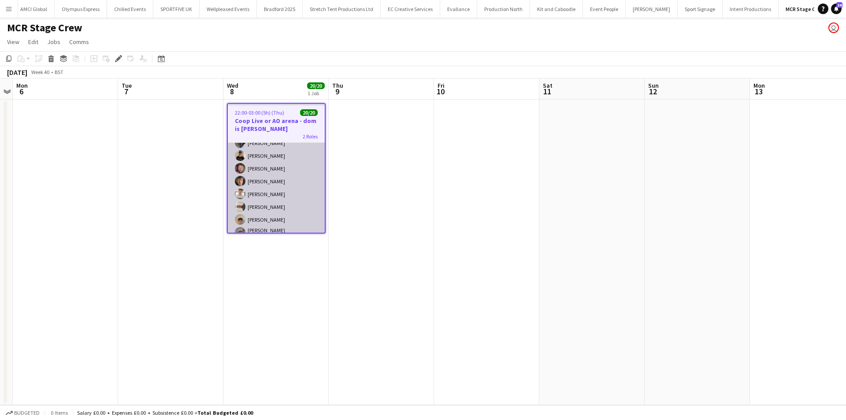
scroll to position [200, 0]
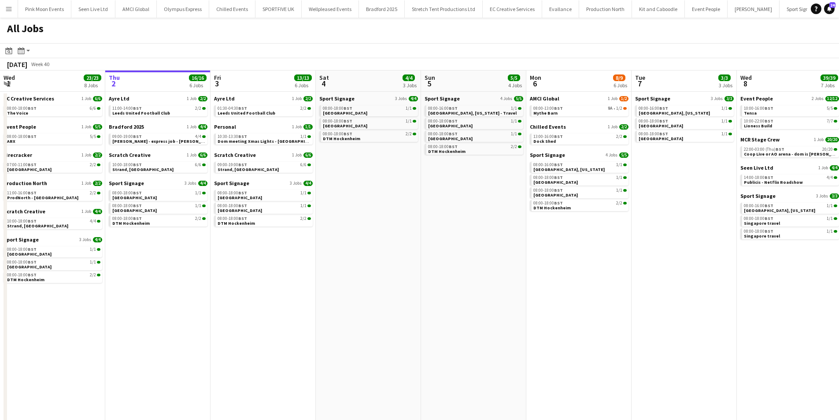
scroll to position [0, 331]
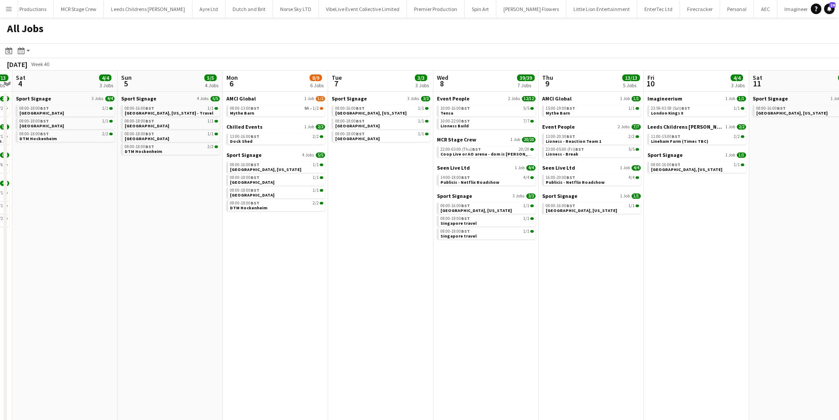
drag, startPoint x: 169, startPoint y: 204, endPoint x: 508, endPoint y: 206, distance: 339.2
click at [508, 206] on app-calendar-viewport "Wed 1 23/23 8 Jobs Thu 2 16/16 6 Jobs Fri 3 13/13 6 Jobs Sat 4 4/4 3 Jobs Sun 5…" at bounding box center [419, 270] width 839 height 401
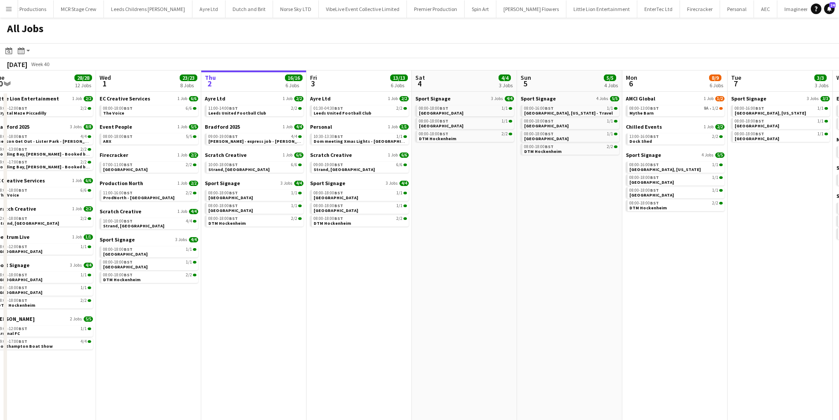
click at [262, 241] on app-calendar-viewport "Sun 28 29/29 10 Jobs Mon 29 44/47 14 Jobs Tue 30 28/28 12 Jobs Wed 1 23/23 8 Jo…" at bounding box center [419, 270] width 839 height 401
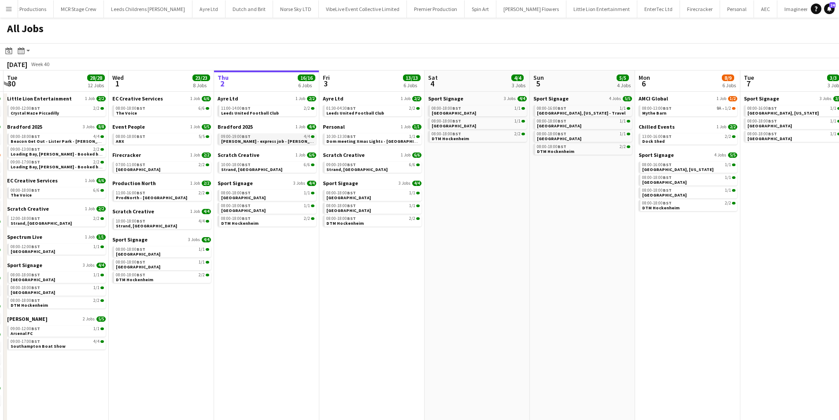
click at [281, 134] on link "09:00-19:00 BST 4/4 Lisa - express job - shipley to lister mills" at bounding box center [267, 138] width 93 height 10
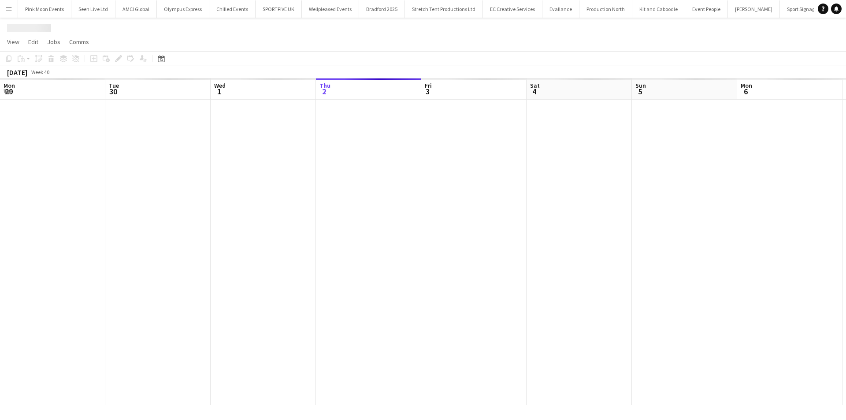
scroll to position [0, 211]
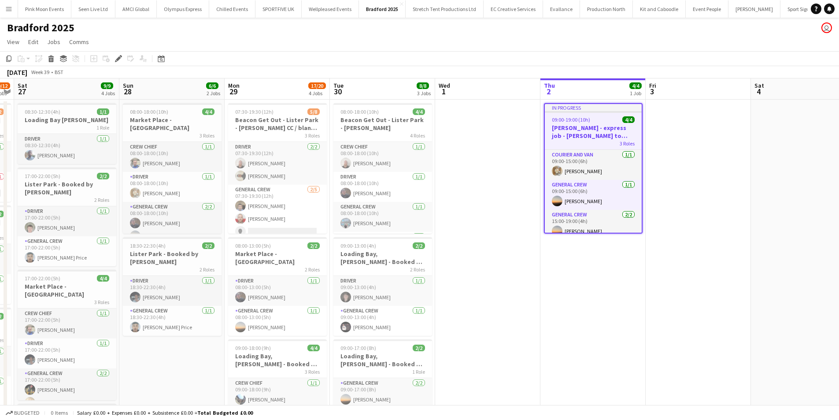
drag, startPoint x: 116, startPoint y: 289, endPoint x: 328, endPoint y: 287, distance: 211.9
click at [328, 287] on app-calendar-viewport "Thu 25 4/4 2 Jobs Fri 26 10/12 6 Jobs Sat 27 9/9 4 Jobs Sun 28 6/6 2 Jobs Mon 2…" at bounding box center [419, 406] width 839 height 656
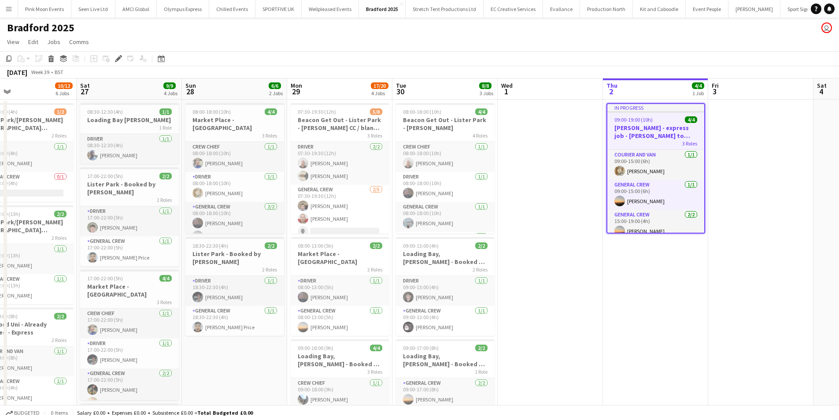
drag, startPoint x: 268, startPoint y: 296, endPoint x: 342, endPoint y: 292, distance: 74.1
click at [342, 292] on app-calendar-viewport "Wed 24 Thu 25 4/4 2 Jobs Fri 26 10/12 6 Jobs Sat 27 9/9 4 Jobs Sun 28 6/6 2 Job…" at bounding box center [419, 406] width 839 height 656
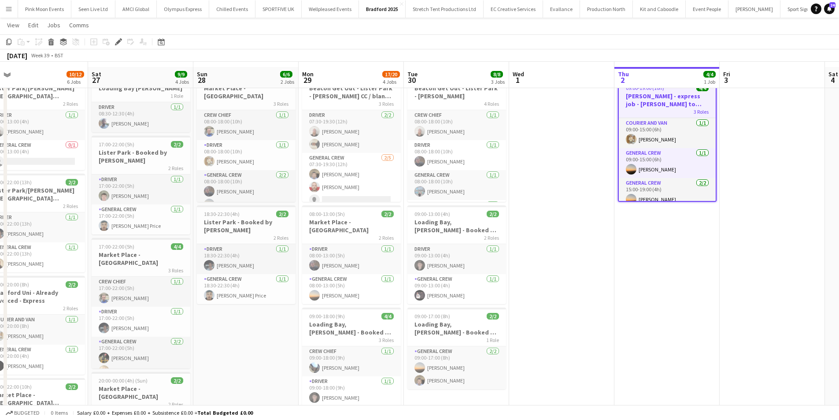
scroll to position [44, 0]
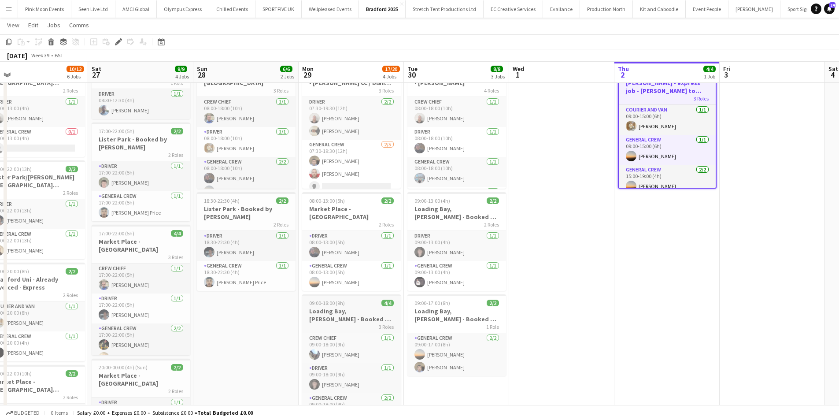
click at [348, 307] on h3 "Loading Bay, [PERSON_NAME] - Booked by [PERSON_NAME]" at bounding box center [351, 315] width 99 height 16
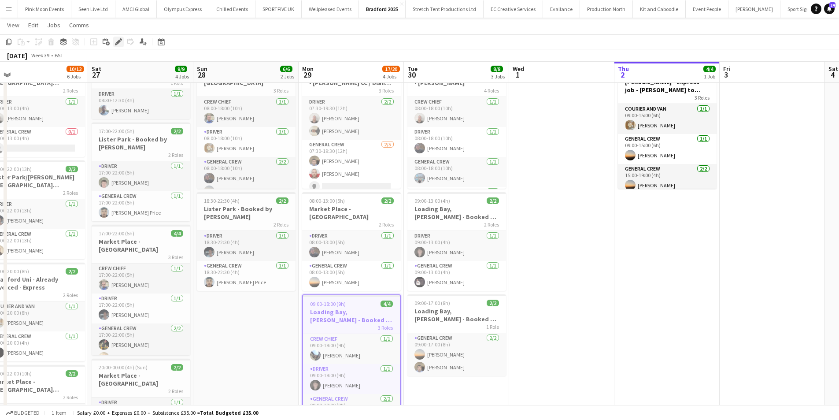
click at [115, 41] on div "Edit" at bounding box center [118, 42] width 11 height 11
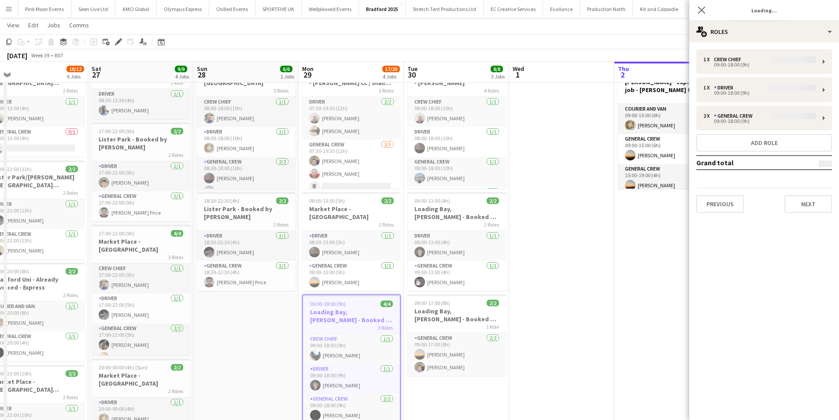
type input "**********"
click at [815, 197] on button "Next" at bounding box center [809, 204] width 48 height 18
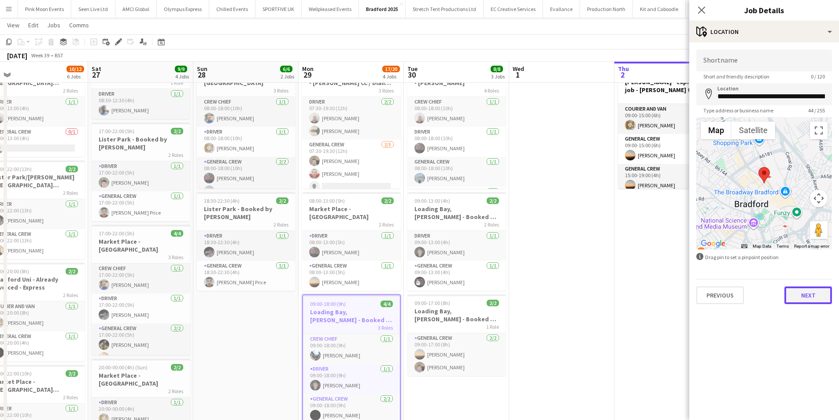
click at [799, 287] on button "Next" at bounding box center [809, 295] width 48 height 18
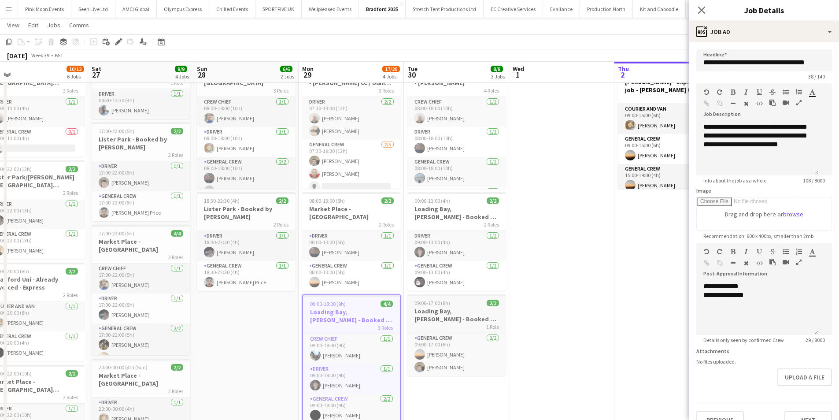
click at [447, 315] on h3 "Loading Bay, [PERSON_NAME] - Booked by [PERSON_NAME]" at bounding box center [456, 315] width 99 height 16
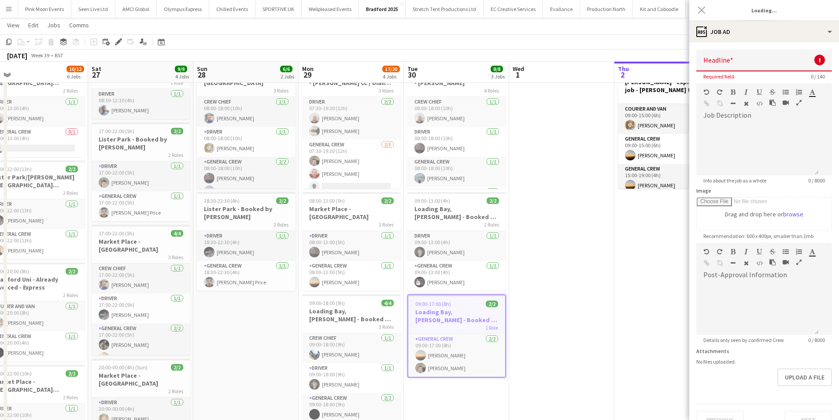
type input "**********"
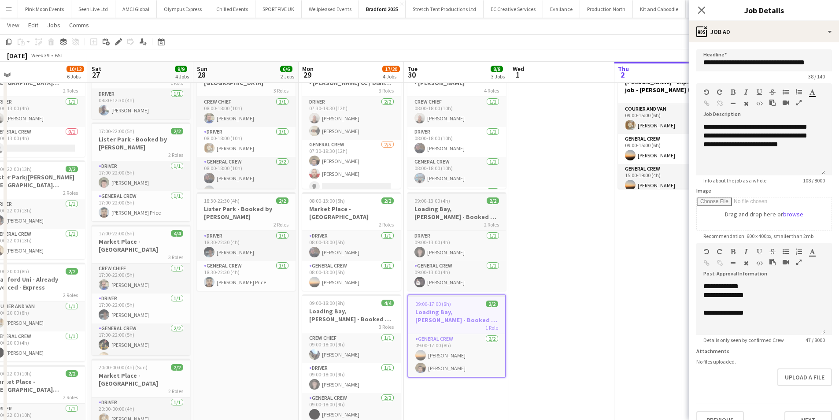
click at [457, 204] on app-job-card "09:00-13:00 (4h) 2/2 Loading Bay, [PERSON_NAME] - Booked by [PERSON_NAME] 2 Rol…" at bounding box center [456, 241] width 99 height 99
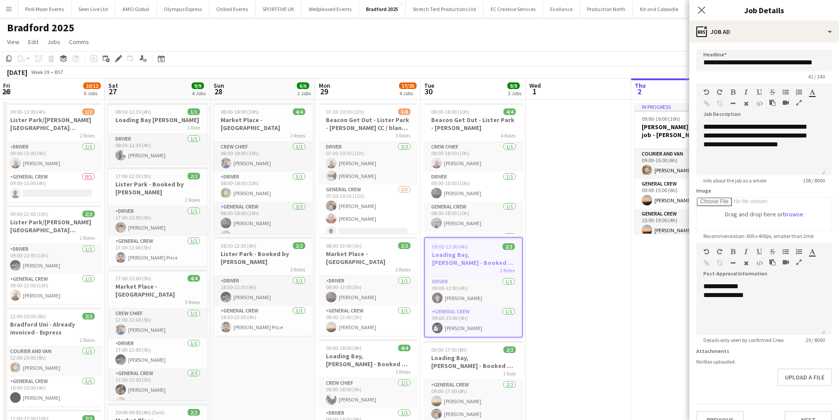
scroll to position [0, 205]
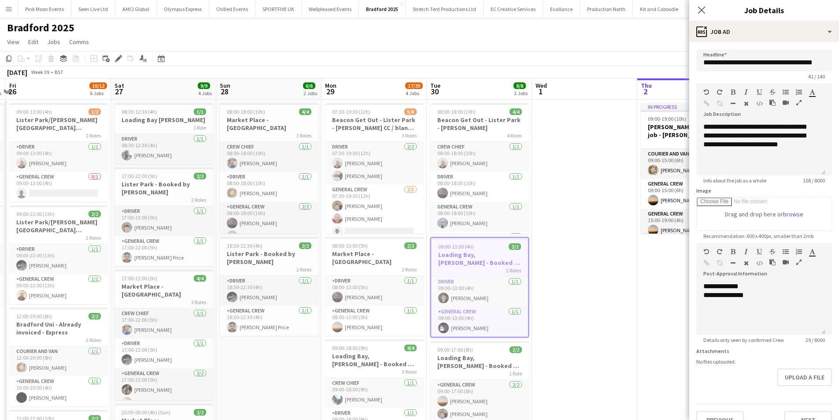
drag, startPoint x: 578, startPoint y: 301, endPoint x: 600, endPoint y: 300, distance: 22.9
click at [600, 300] on app-calendar-viewport "Wed 24 8/8 2 Jobs Thu 25 4/4 2 Jobs Fri 26 10/12 6 Jobs Sat 27 9/9 4 Jobs Sun 2…" at bounding box center [419, 406] width 839 height 656
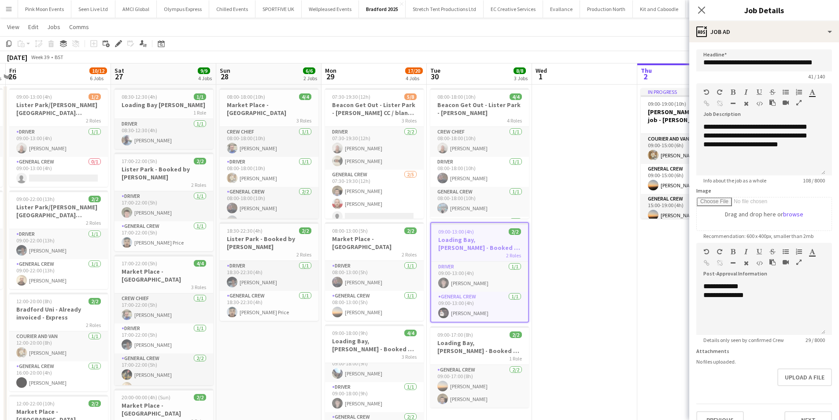
scroll to position [0, 0]
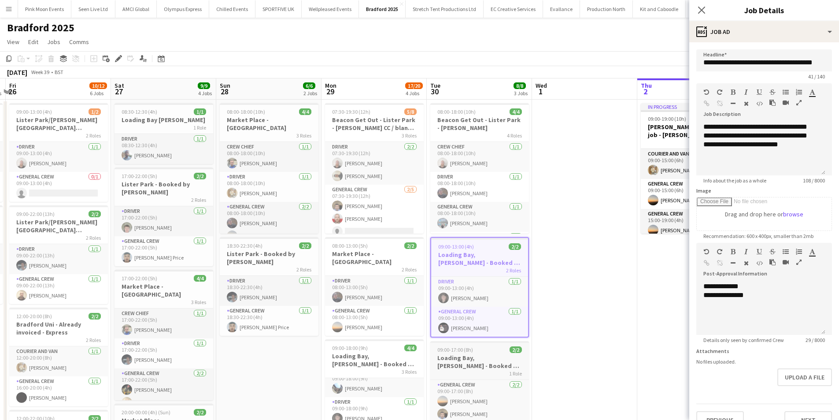
click at [492, 363] on h3 "Loading Bay, [PERSON_NAME] - Booked by [PERSON_NAME]" at bounding box center [479, 362] width 99 height 16
type input "**********"
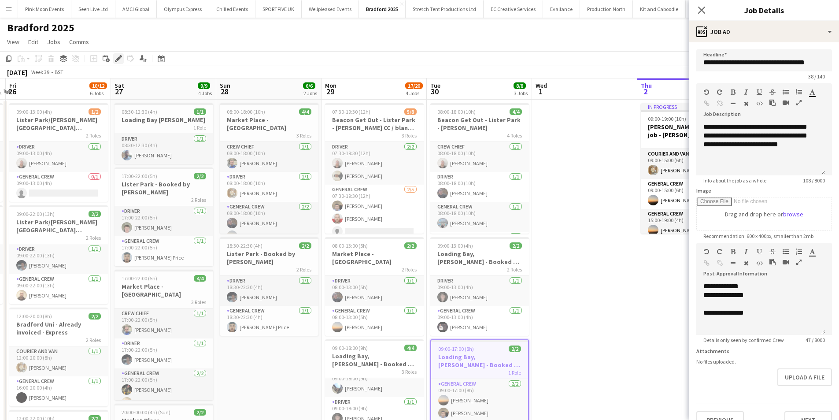
click at [118, 56] on icon "Edit" at bounding box center [118, 58] width 7 height 7
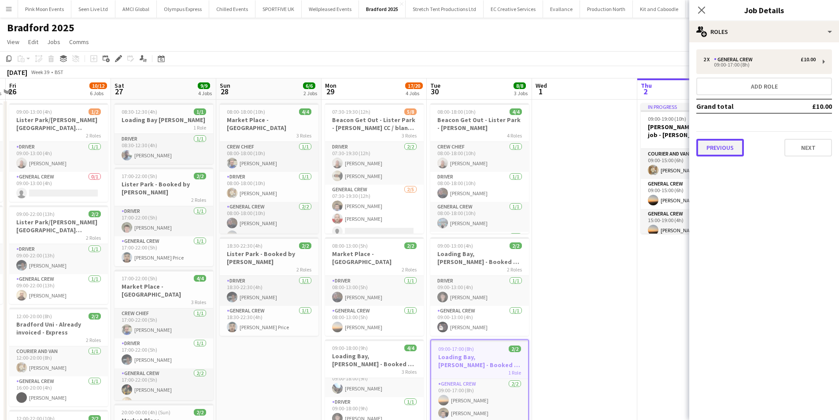
click at [730, 145] on button "Previous" at bounding box center [720, 148] width 48 height 18
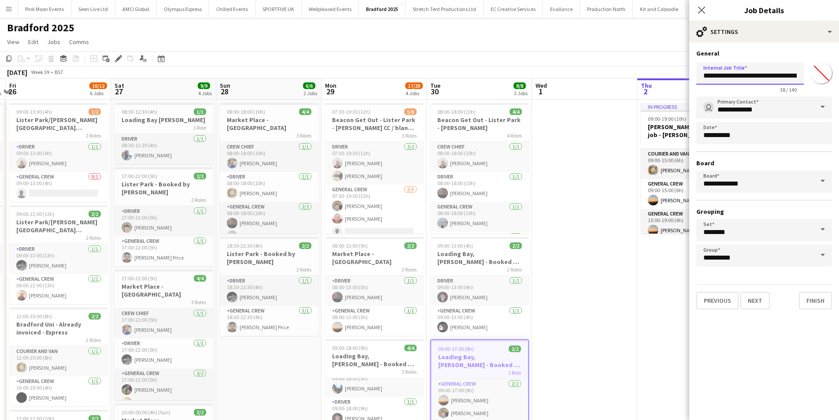
scroll to position [0, 24]
drag, startPoint x: 776, startPoint y: 77, endPoint x: 826, endPoint y: 77, distance: 50.2
click at [826, 77] on div "**********" at bounding box center [764, 76] width 136 height 34
click at [788, 75] on input "**********" at bounding box center [749, 74] width 107 height 22
drag, startPoint x: 785, startPoint y: 75, endPoint x: 818, endPoint y: 78, distance: 32.8
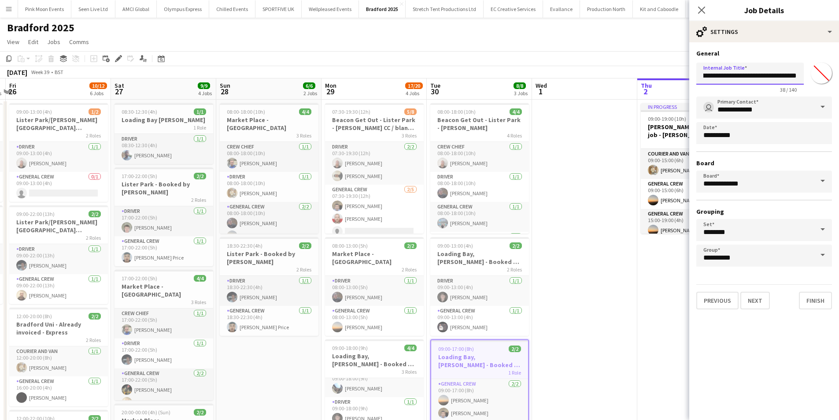
click at [818, 78] on div "**********" at bounding box center [764, 76] width 136 height 34
type input "**********"
click at [702, 7] on icon "Close pop-in" at bounding box center [701, 10] width 8 height 8
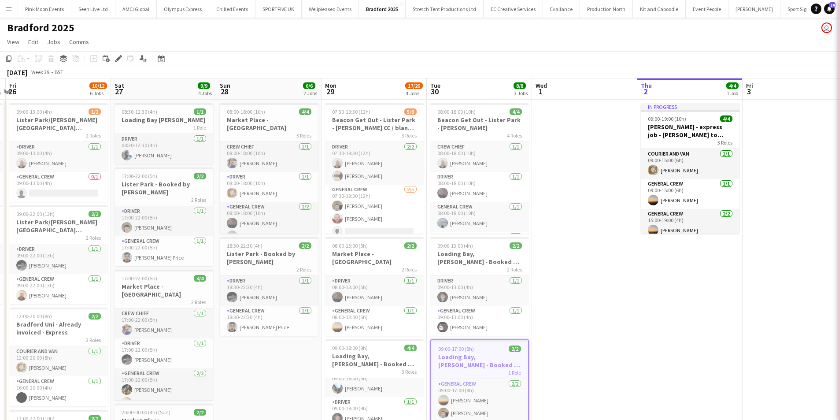
scroll to position [0, 0]
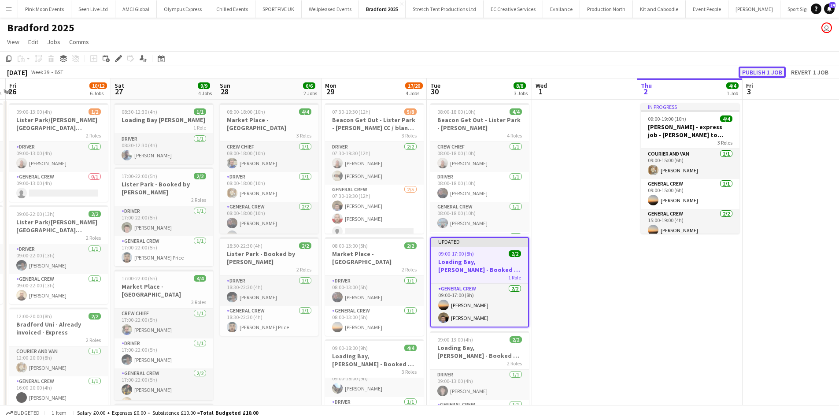
click at [755, 73] on button "Publish 1 job" at bounding box center [762, 72] width 47 height 11
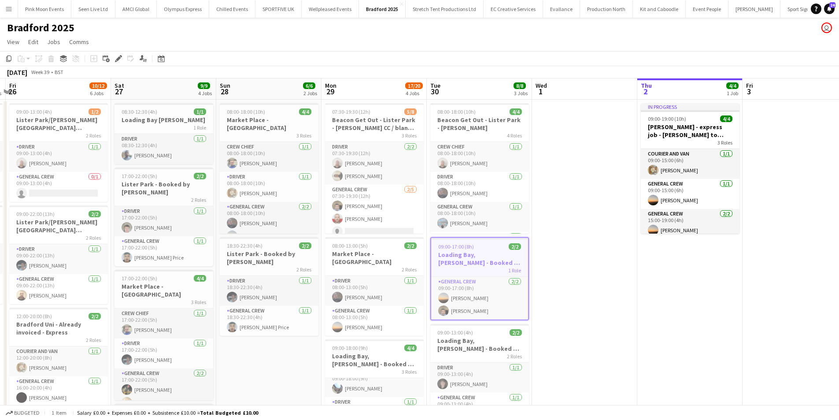
scroll to position [88, 0]
